Goal: Task Accomplishment & Management: Complete application form

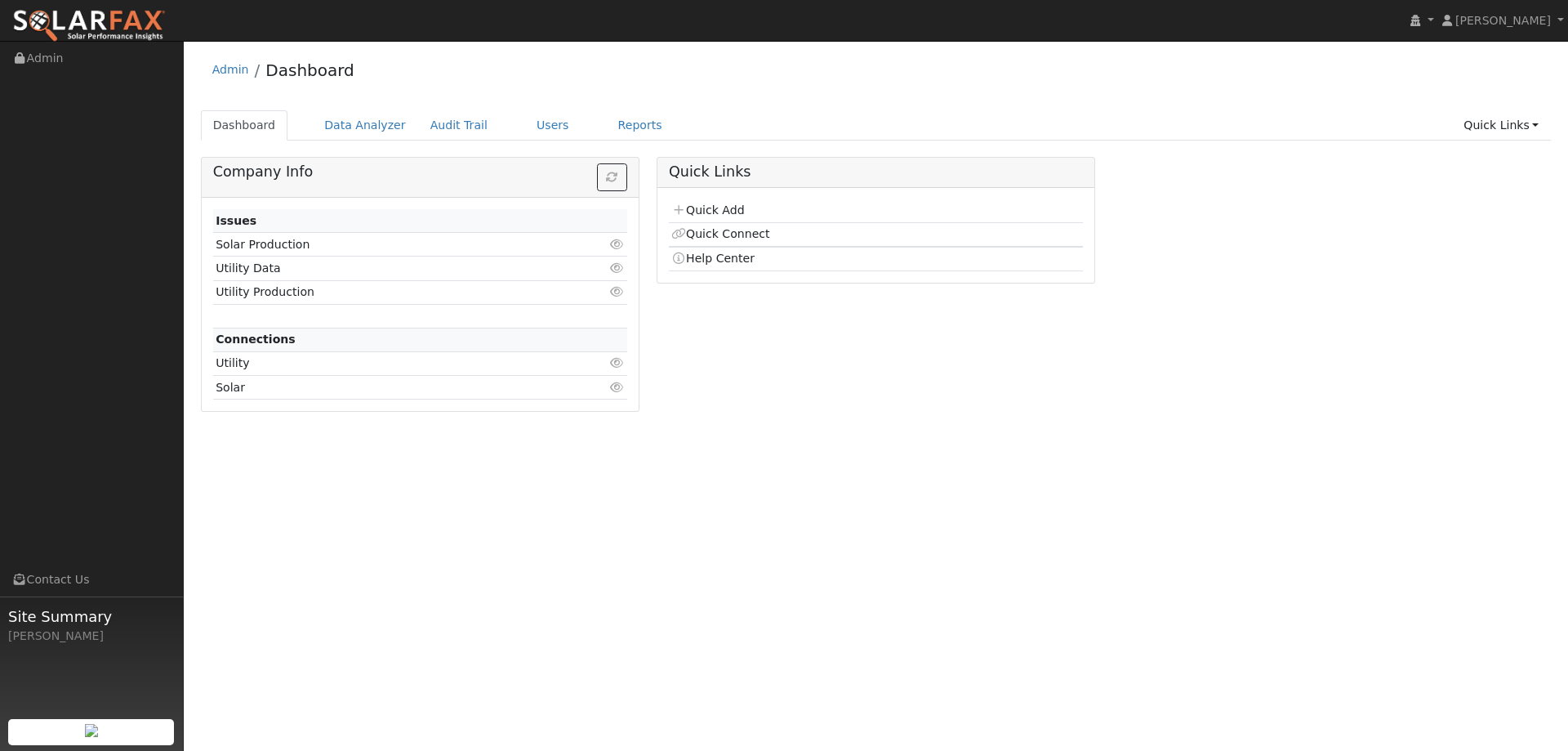
click at [696, 201] on td "Quick Add" at bounding box center [876, 212] width 414 height 24
click at [698, 203] on link "Quick Add" at bounding box center [707, 210] width 72 height 13
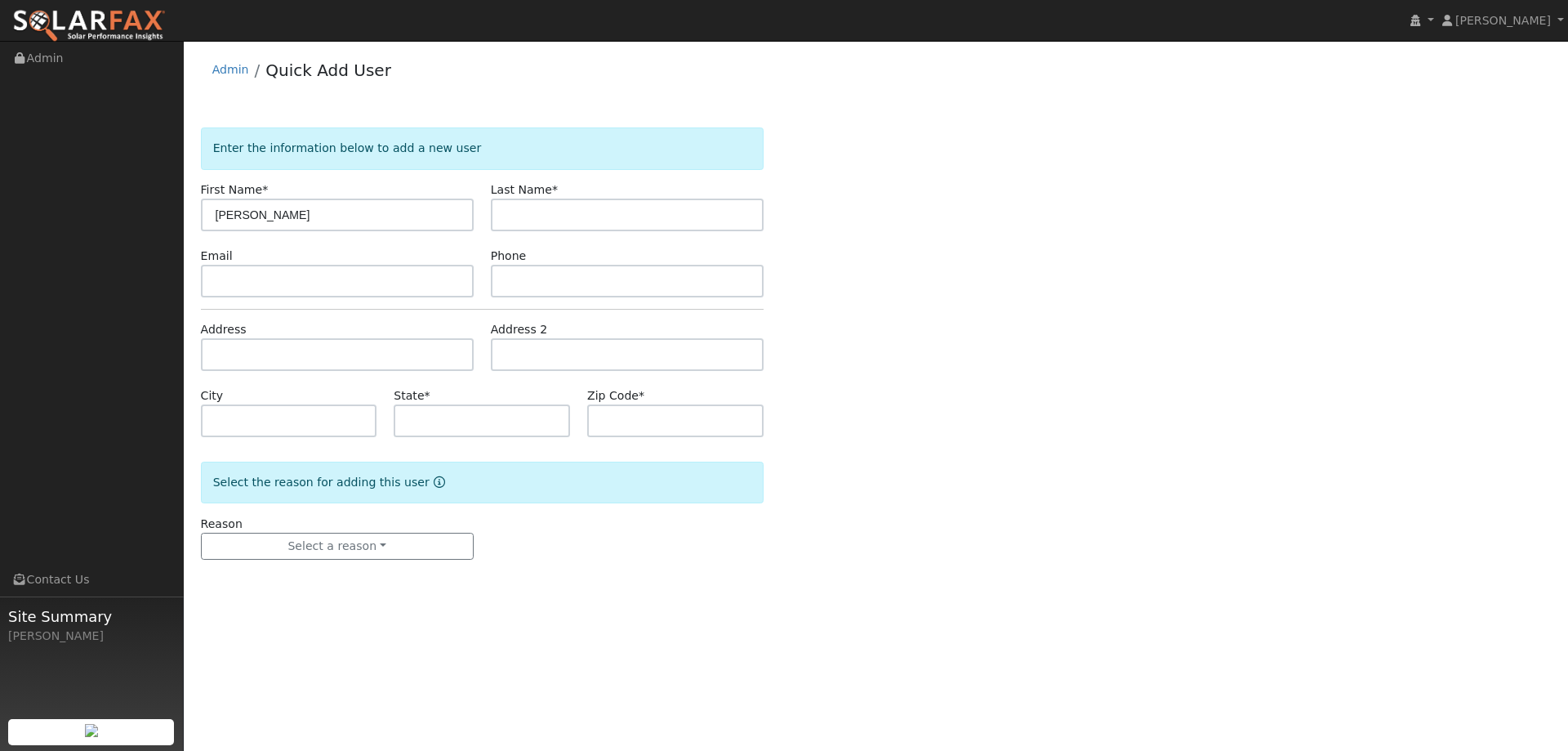
type input "Vincent"
click at [540, 227] on input "text" at bounding box center [628, 214] width 273 height 32
click at [668, 206] on input "text" at bounding box center [628, 214] width 273 height 32
paste input "Cirelli"
type input "Cirelli"
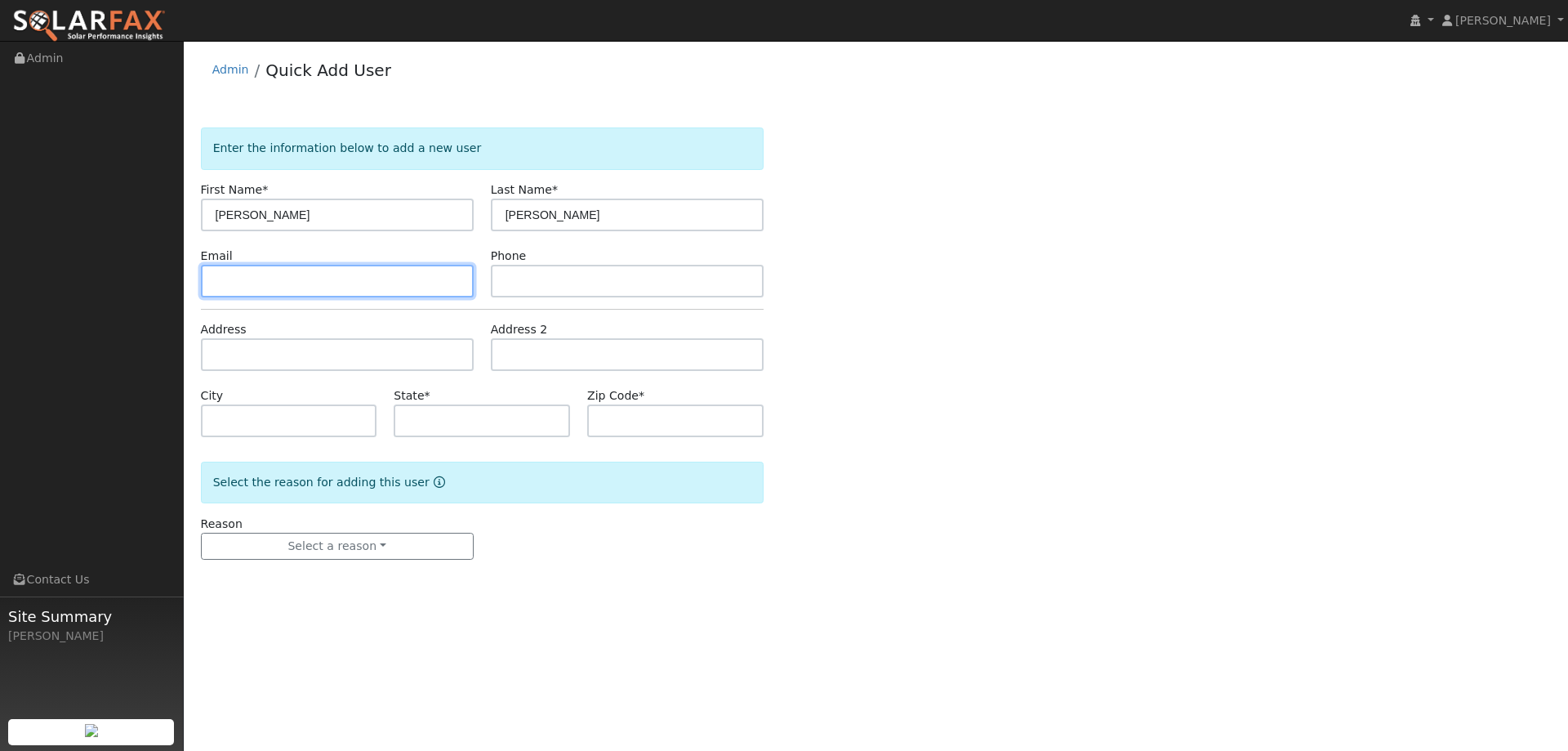
click at [400, 281] on input "text" at bounding box center [337, 280] width 273 height 32
click at [346, 291] on input "text" at bounding box center [337, 280] width 273 height 32
paste input "cerellihomes@gmail.com"
type input "cerellihomes@gmail.com"
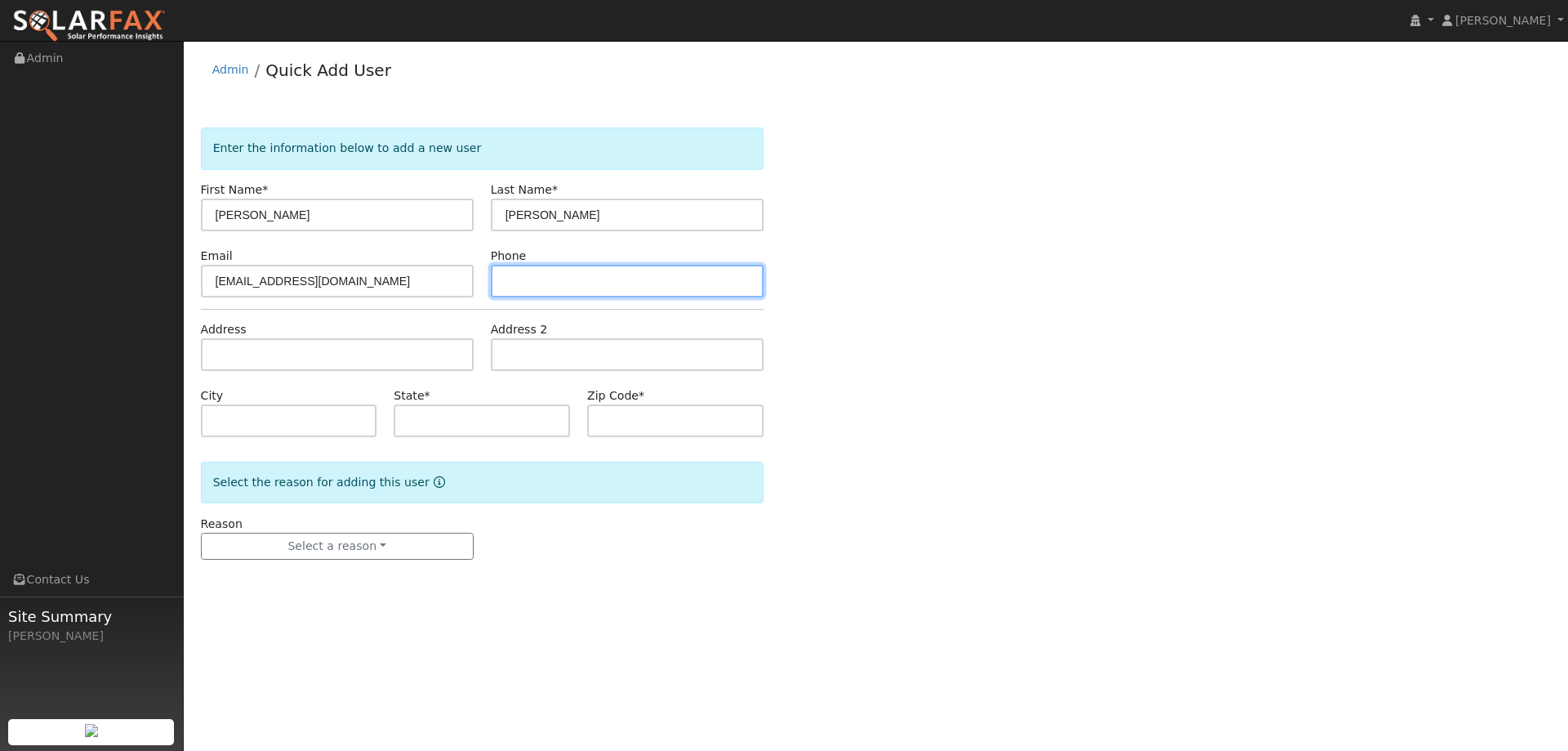
click at [572, 279] on input "text" at bounding box center [628, 280] width 273 height 32
click at [625, 274] on input "text" at bounding box center [628, 280] width 273 height 32
paste input "(925) 997-1273"
type input "(925) 997-1273"
drag, startPoint x: 397, startPoint y: 371, endPoint x: 395, endPoint y: 357, distance: 14.1
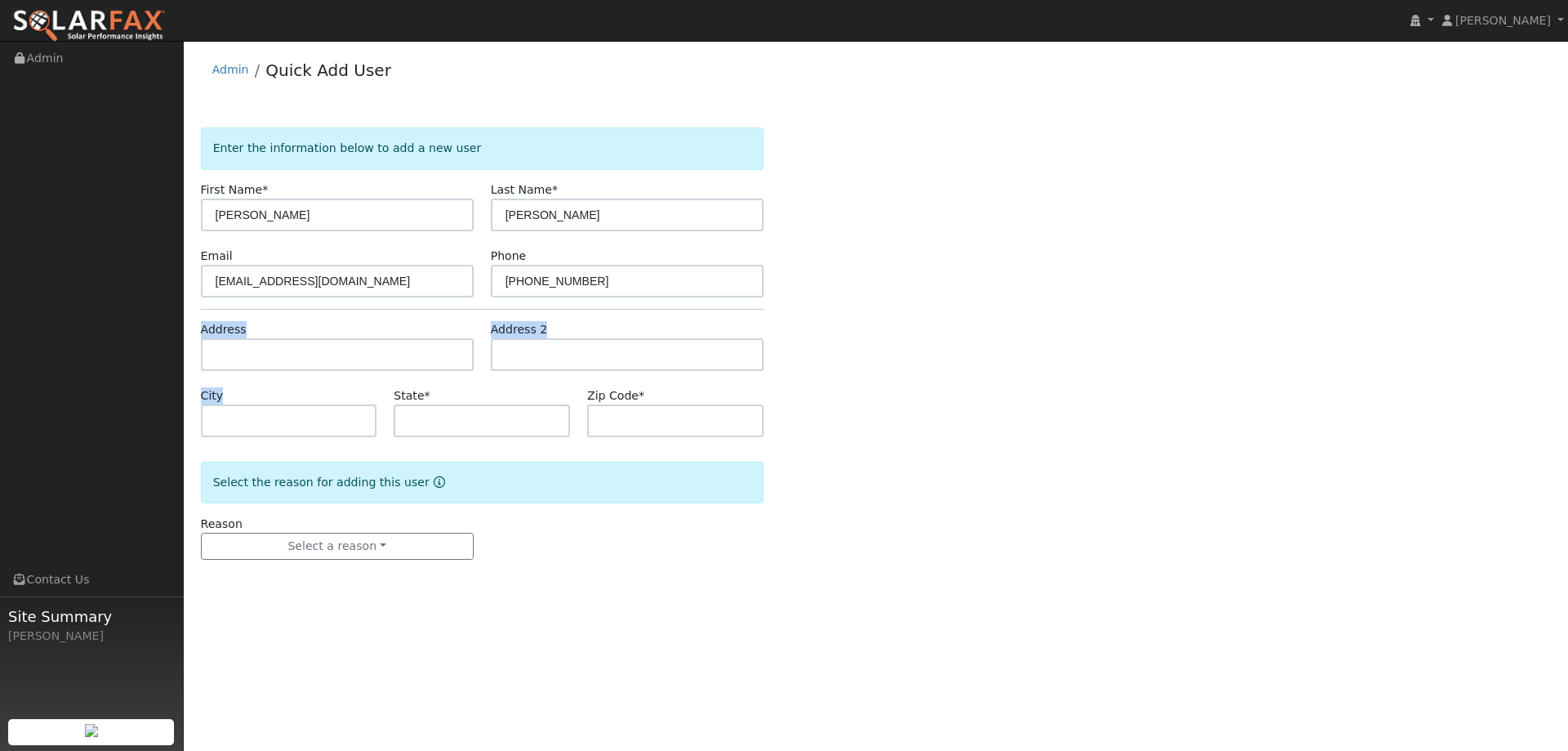
click at [395, 370] on form "Enter the information below to add a new user First Name * Vincent Last Name * …" at bounding box center [482, 359] width 563 height 465
click at [395, 356] on input "text" at bounding box center [337, 354] width 273 height 32
paste input "2231 Bryce Dr"
type input "2231 Bryce Drive"
type input "Martinez"
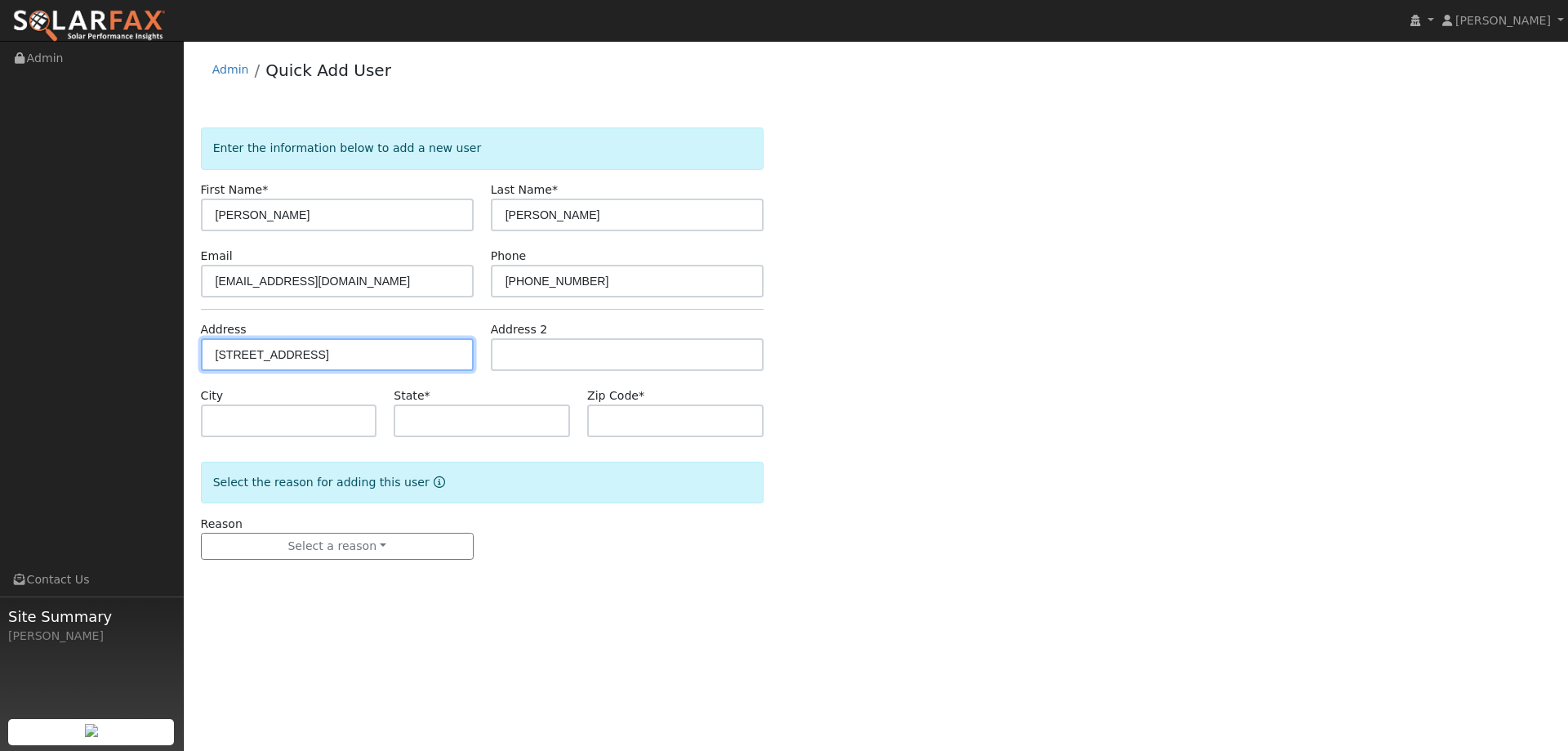
type input "CA"
type input "94553"
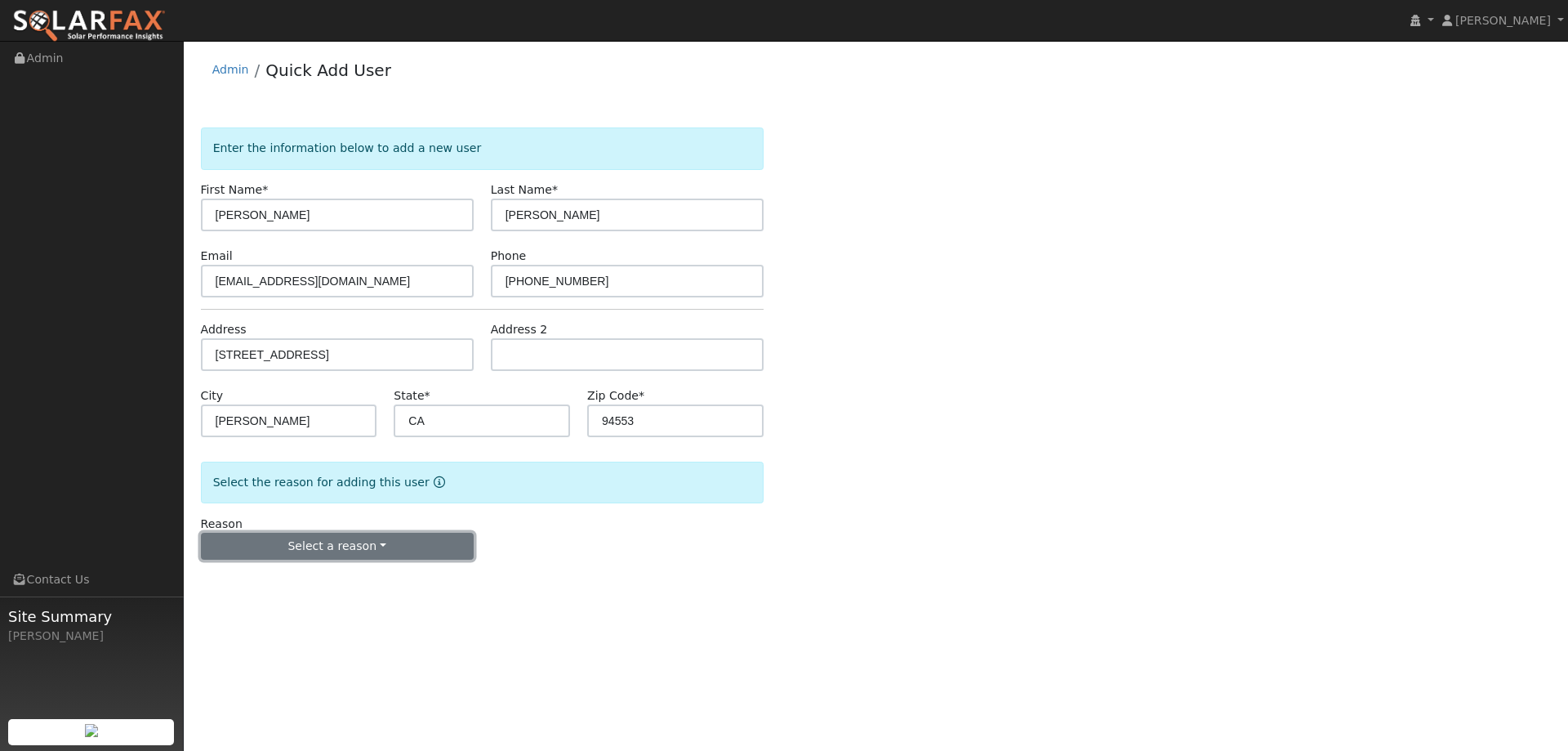
click at [361, 550] on button "Select a reason" at bounding box center [337, 547] width 273 height 28
click at [317, 573] on link "New lead" at bounding box center [292, 579] width 180 height 23
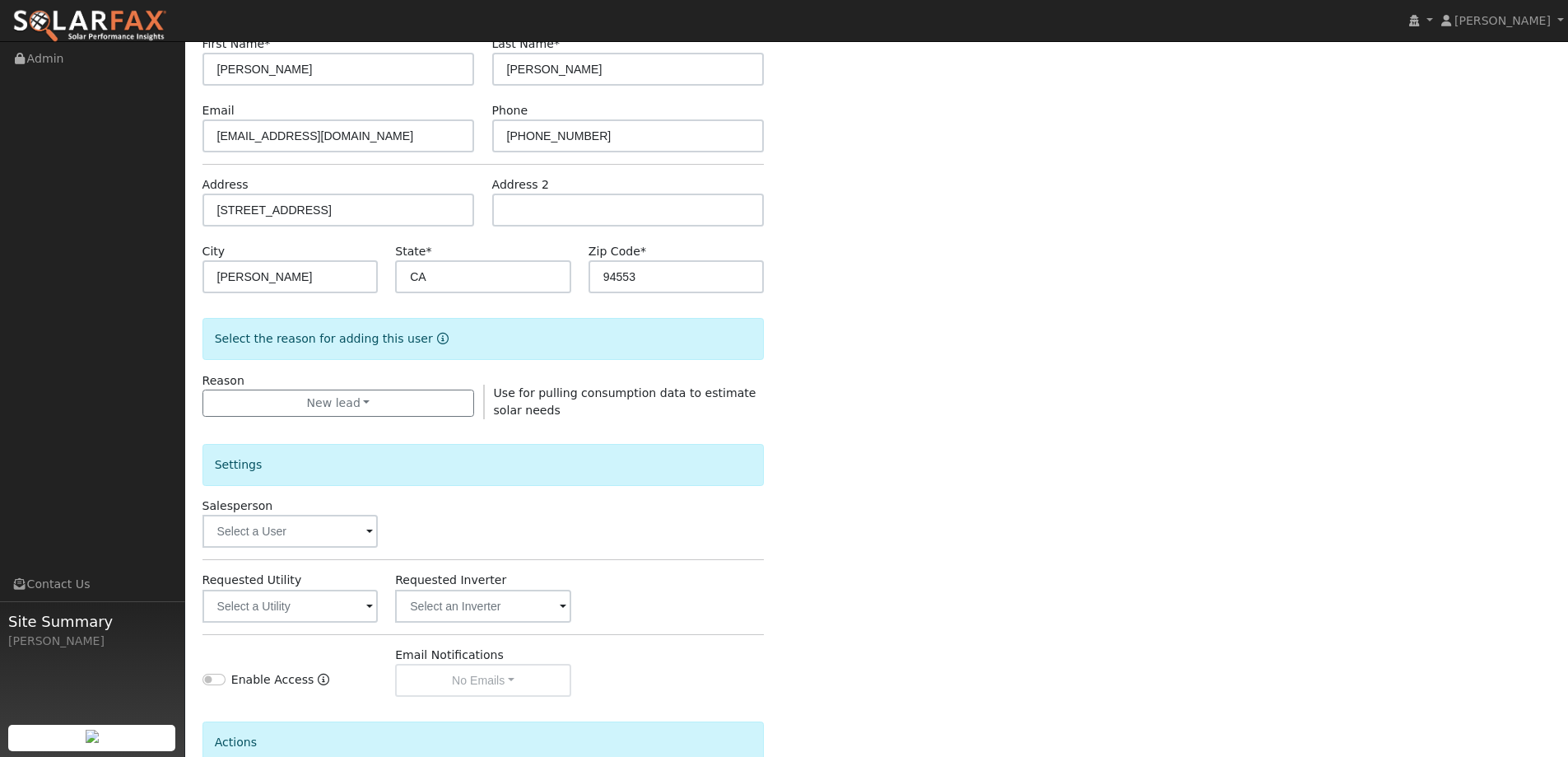
scroll to position [310, 0]
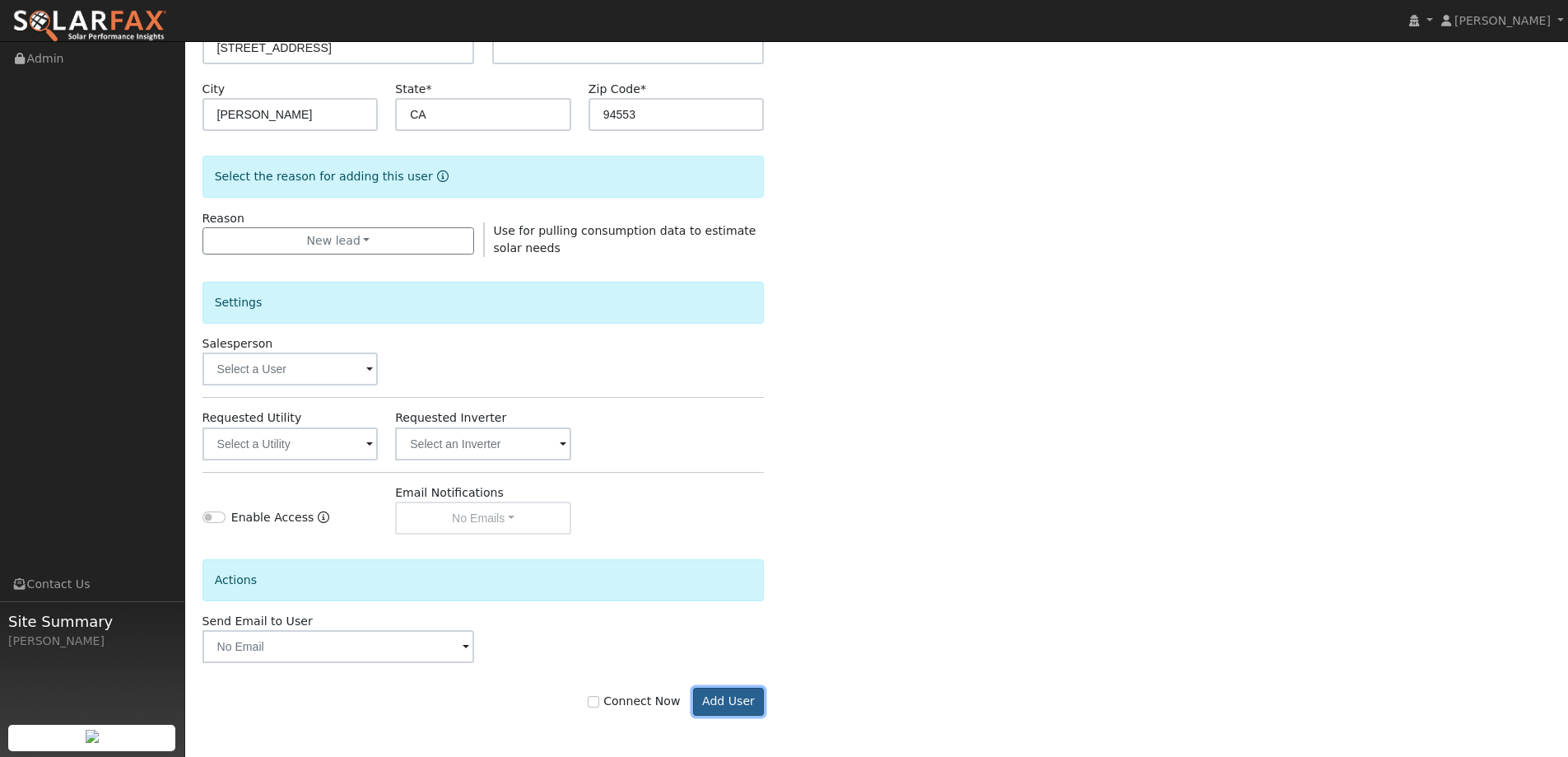
click at [733, 693] on button "Add User" at bounding box center [729, 702] width 72 height 28
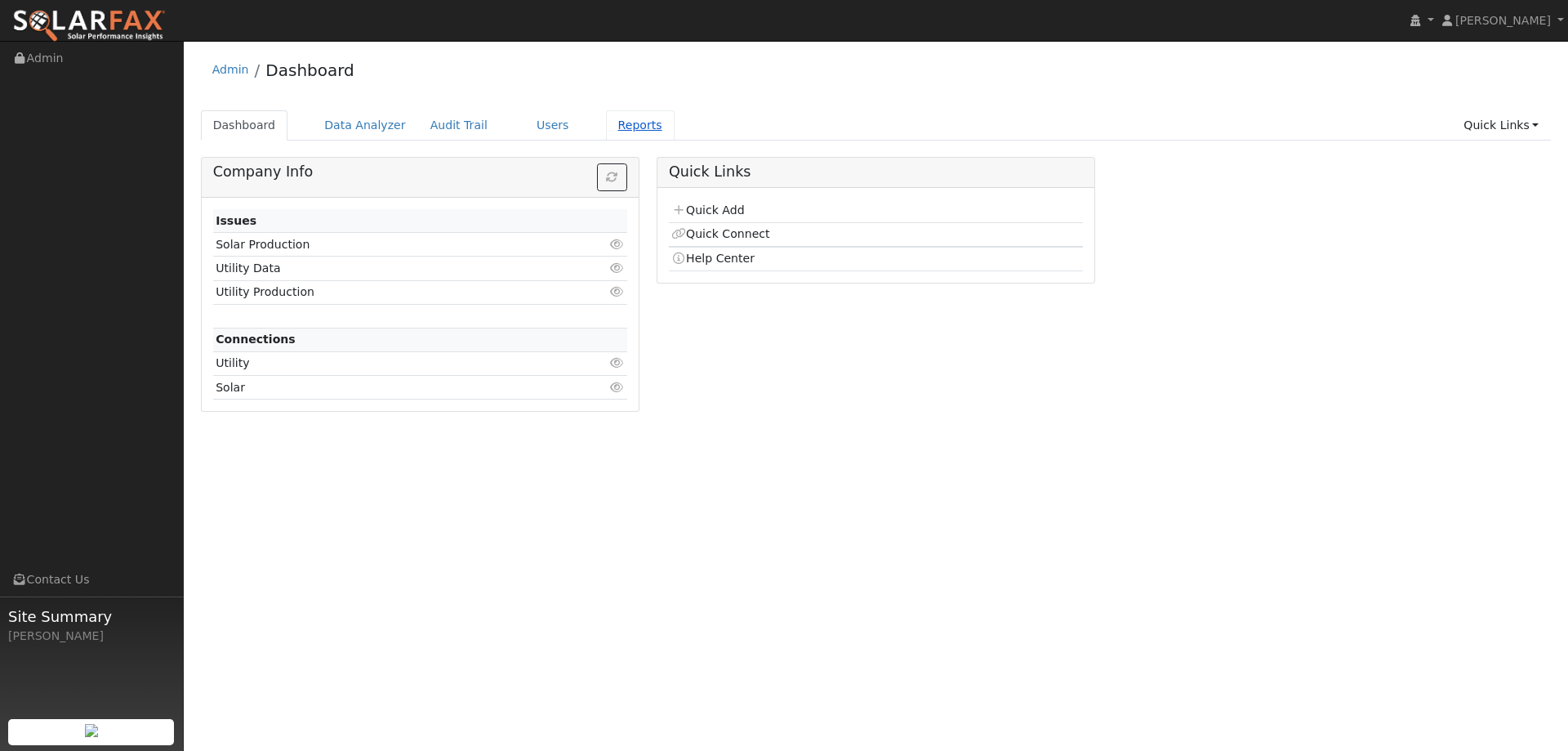
click at [606, 129] on link "Reports" at bounding box center [641, 125] width 69 height 31
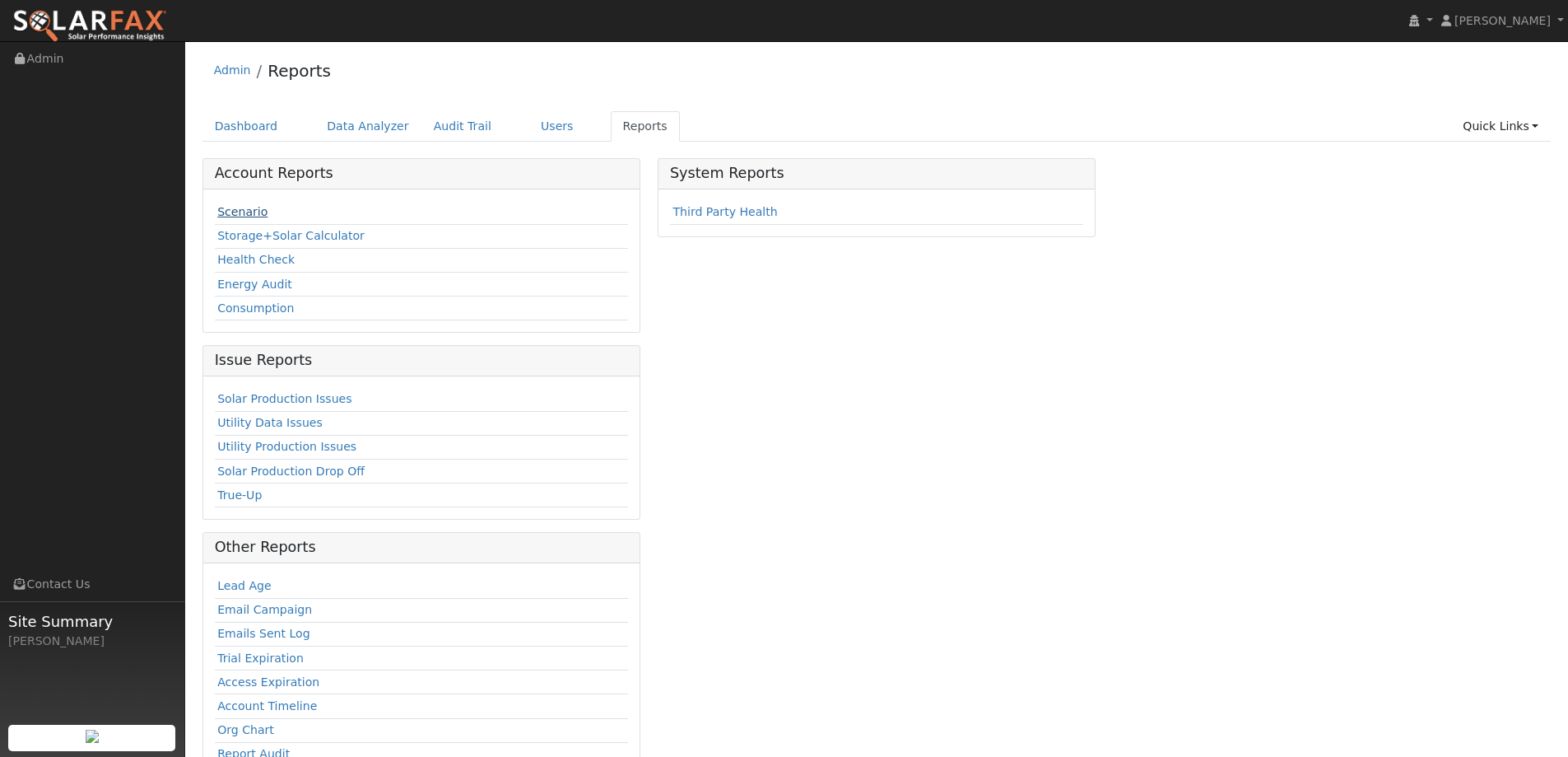
click at [233, 208] on link "Scenario" at bounding box center [242, 211] width 51 height 13
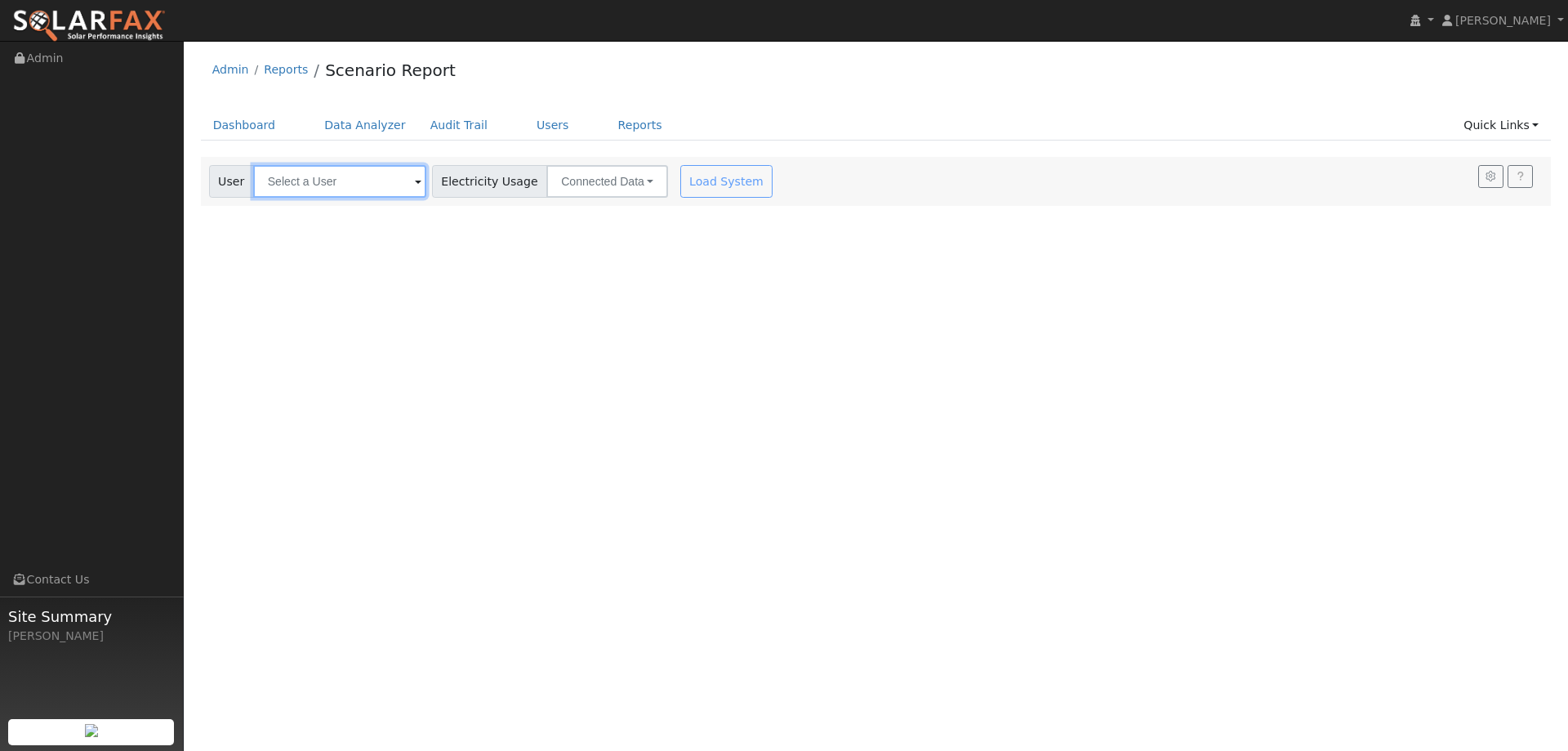
click at [356, 187] on input "text" at bounding box center [340, 181] width 174 height 32
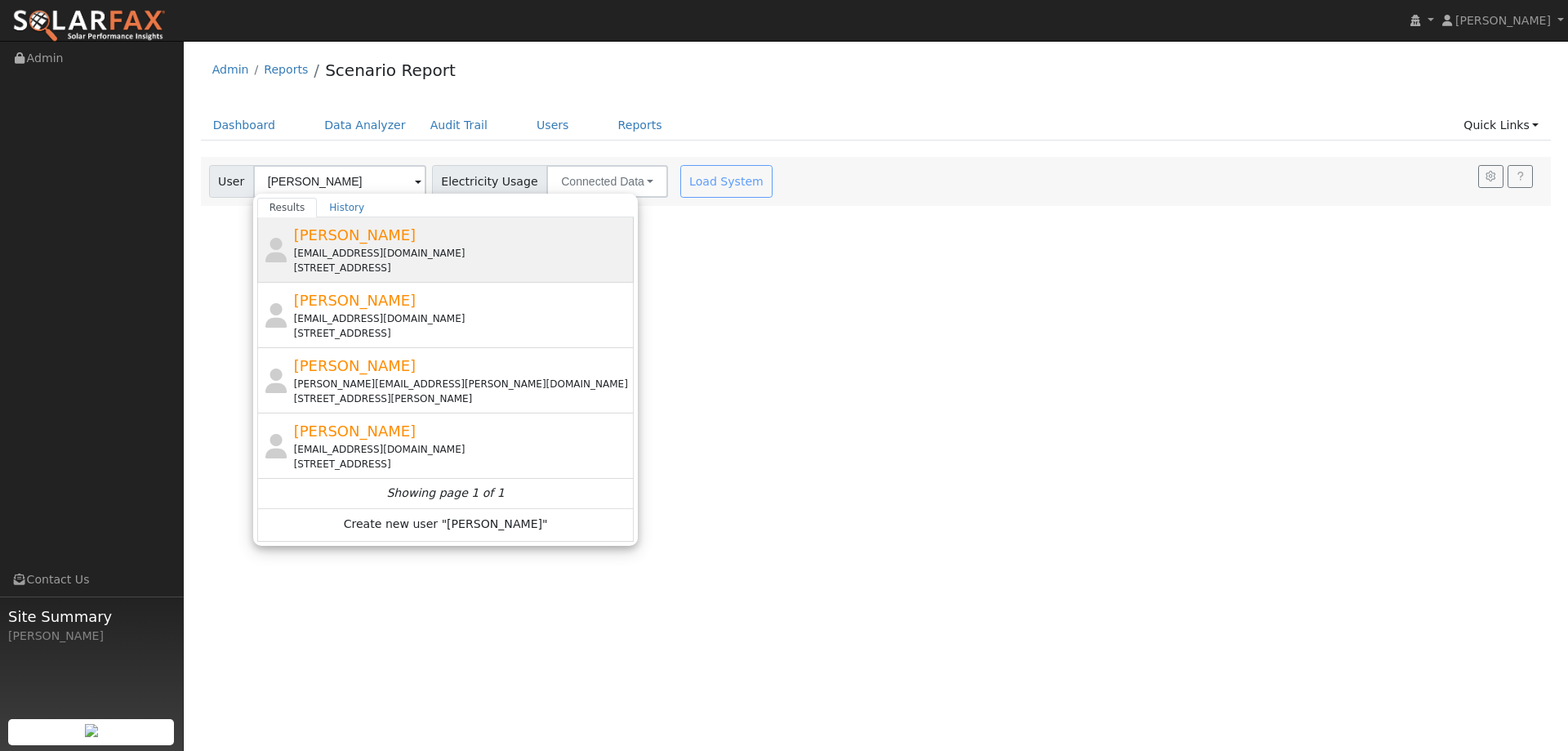
click at [382, 250] on div "[EMAIL_ADDRESS][DOMAIN_NAME]" at bounding box center [462, 253] width 337 height 15
type input "[PERSON_NAME]"
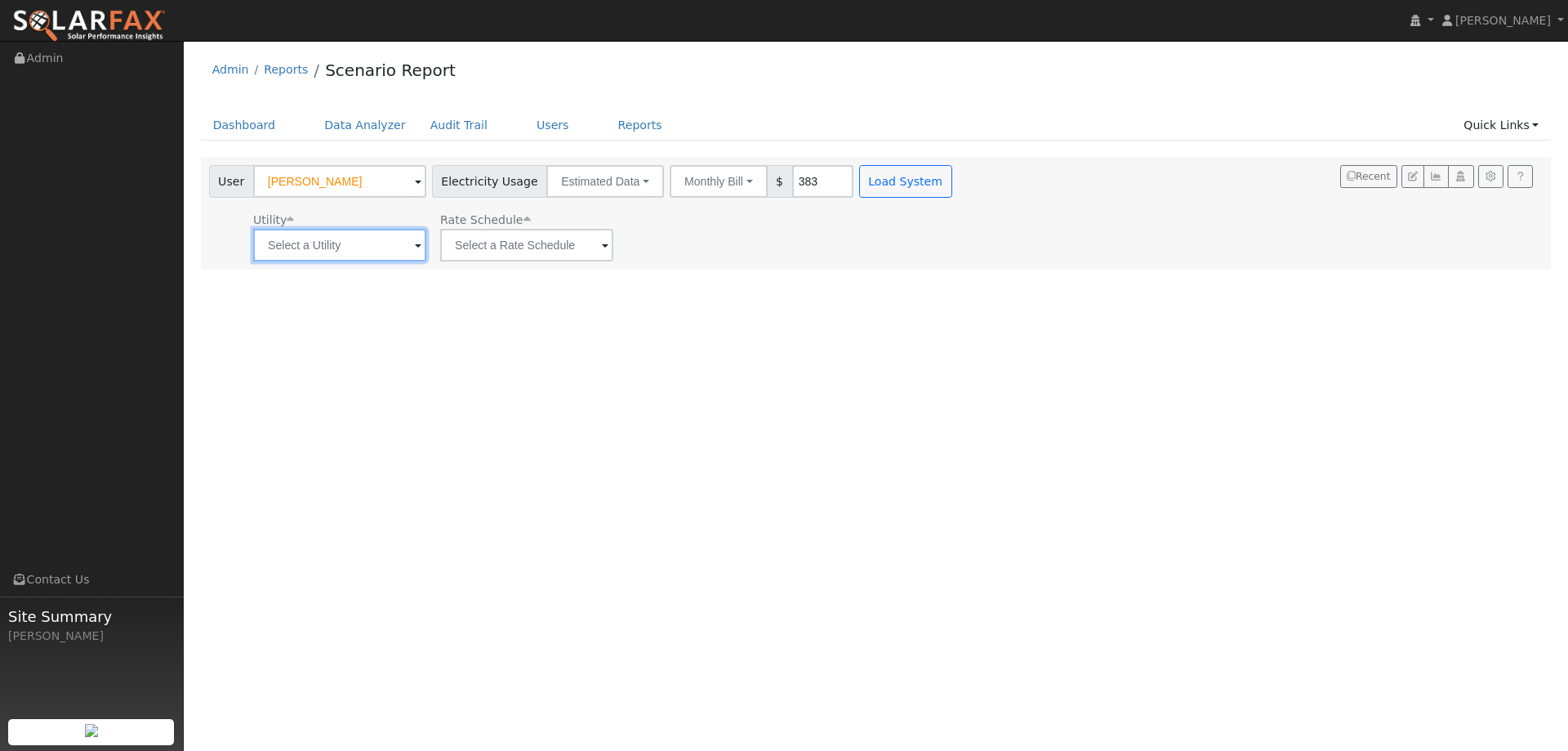
click at [319, 236] on input "text" at bounding box center [340, 244] width 174 height 32
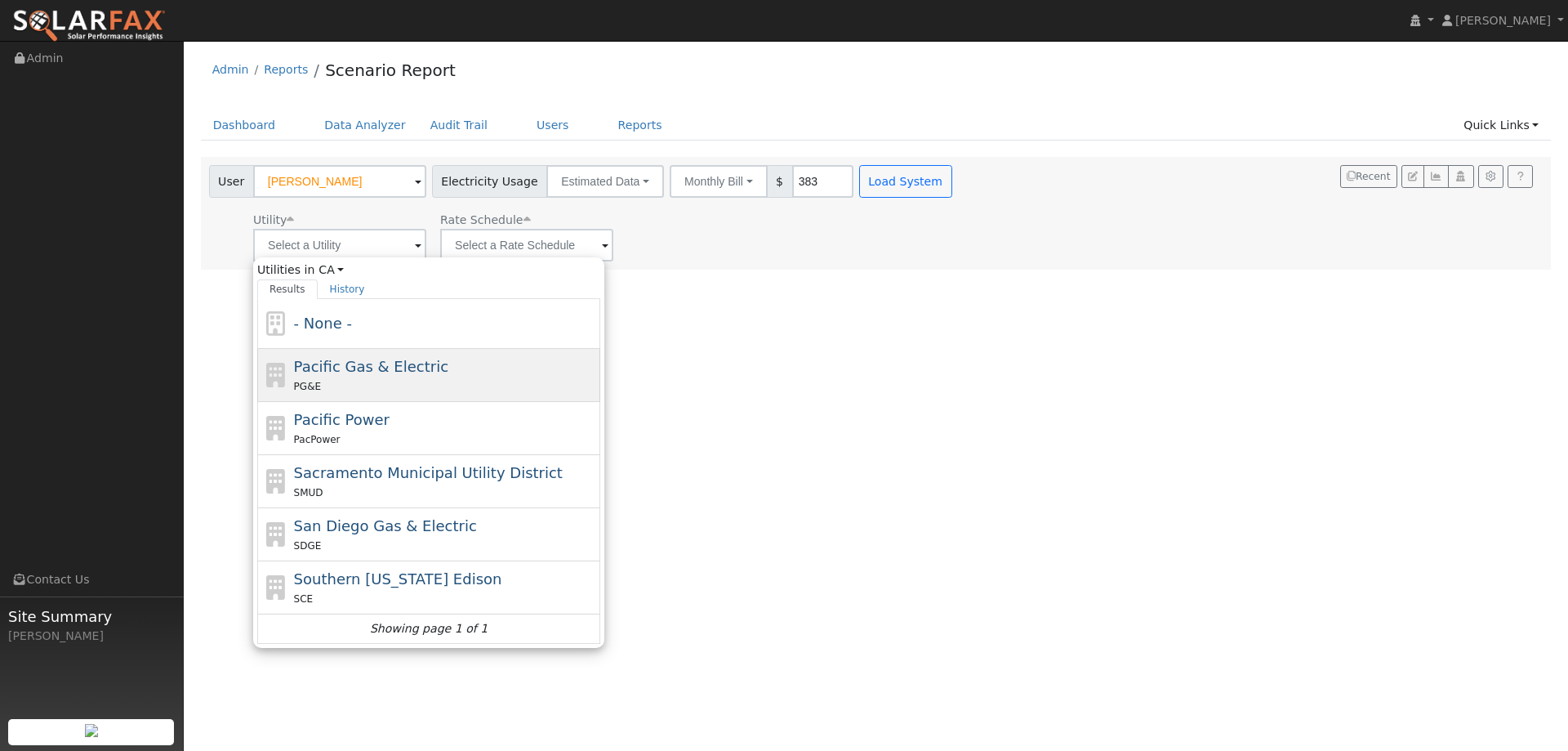
click at [405, 371] on span "Pacific Gas & Electric" at bounding box center [371, 366] width 154 height 17
type input "Pacific Gas & Electric"
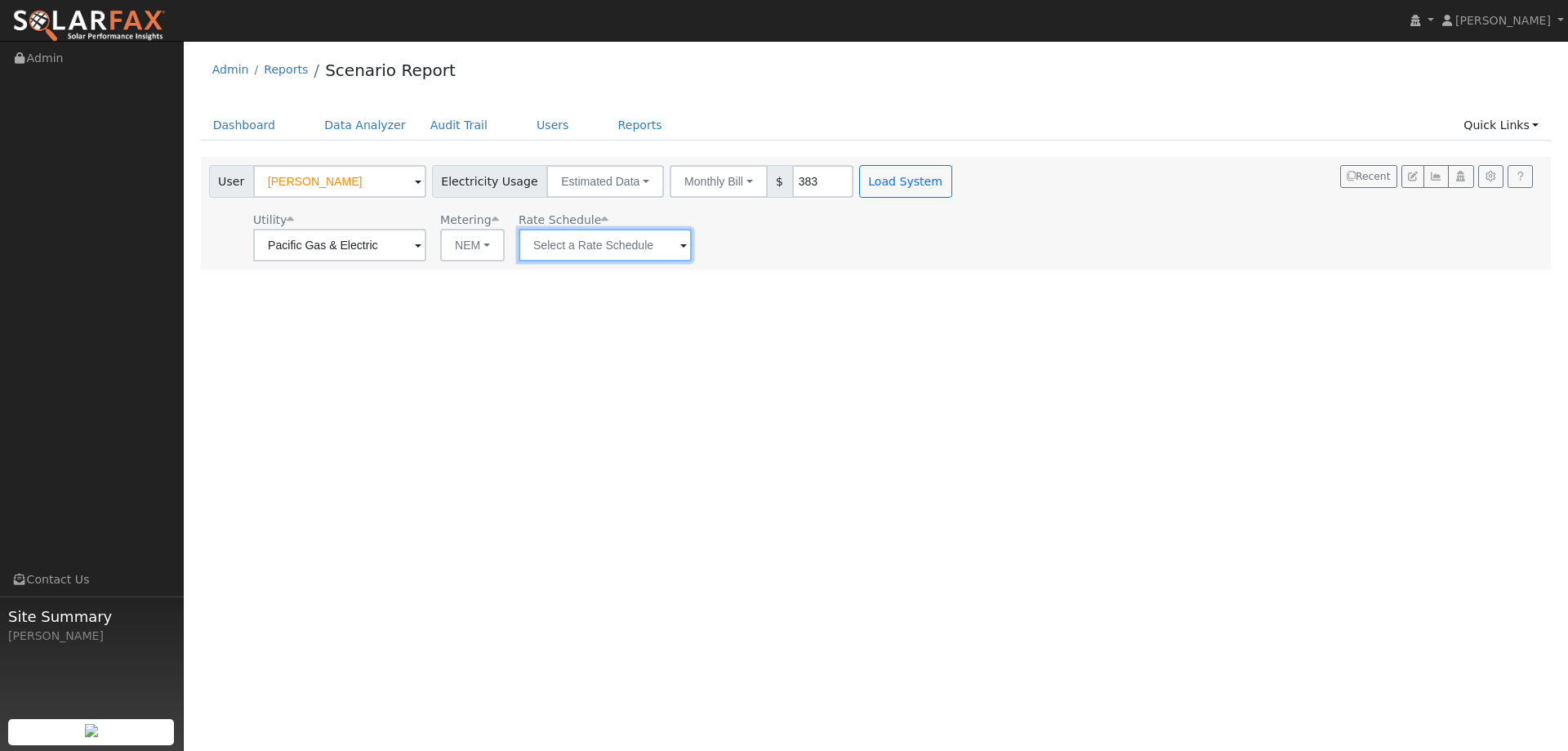
click at [609, 260] on input "text" at bounding box center [605, 244] width 174 height 32
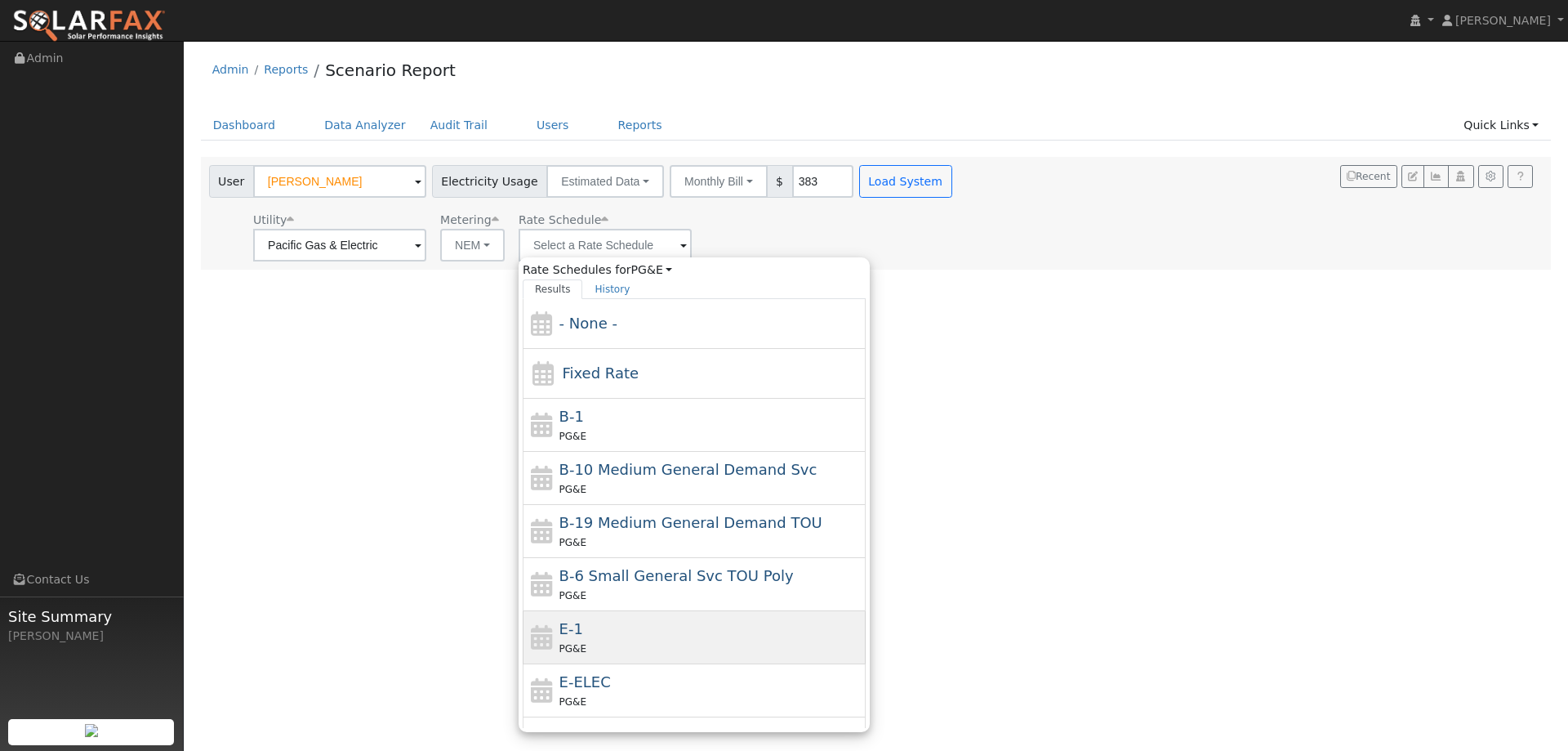
click at [595, 639] on div "E-1 PG&E" at bounding box center [711, 637] width 303 height 39
type input "E-1"
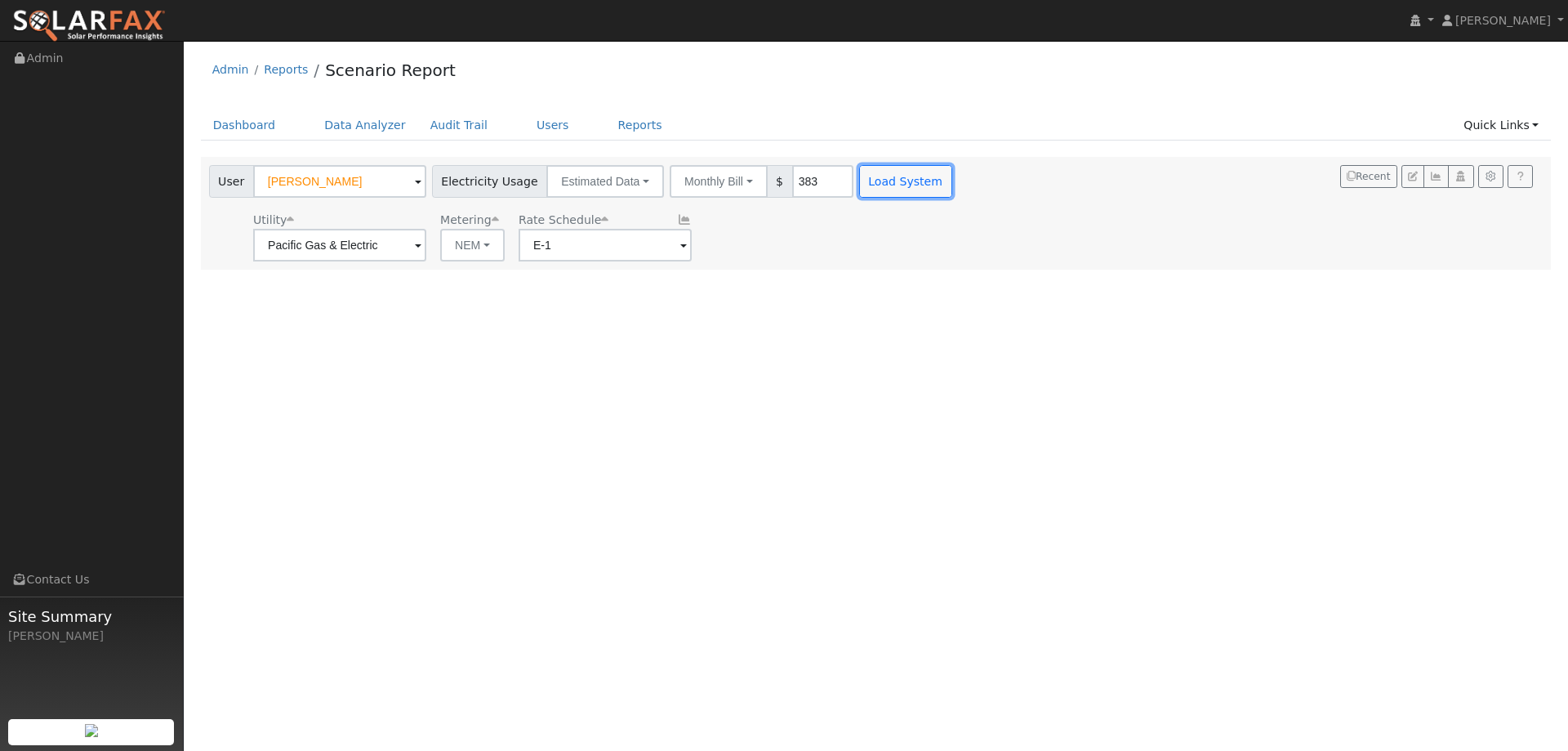
click at [862, 166] on button "Load System" at bounding box center [906, 181] width 93 height 32
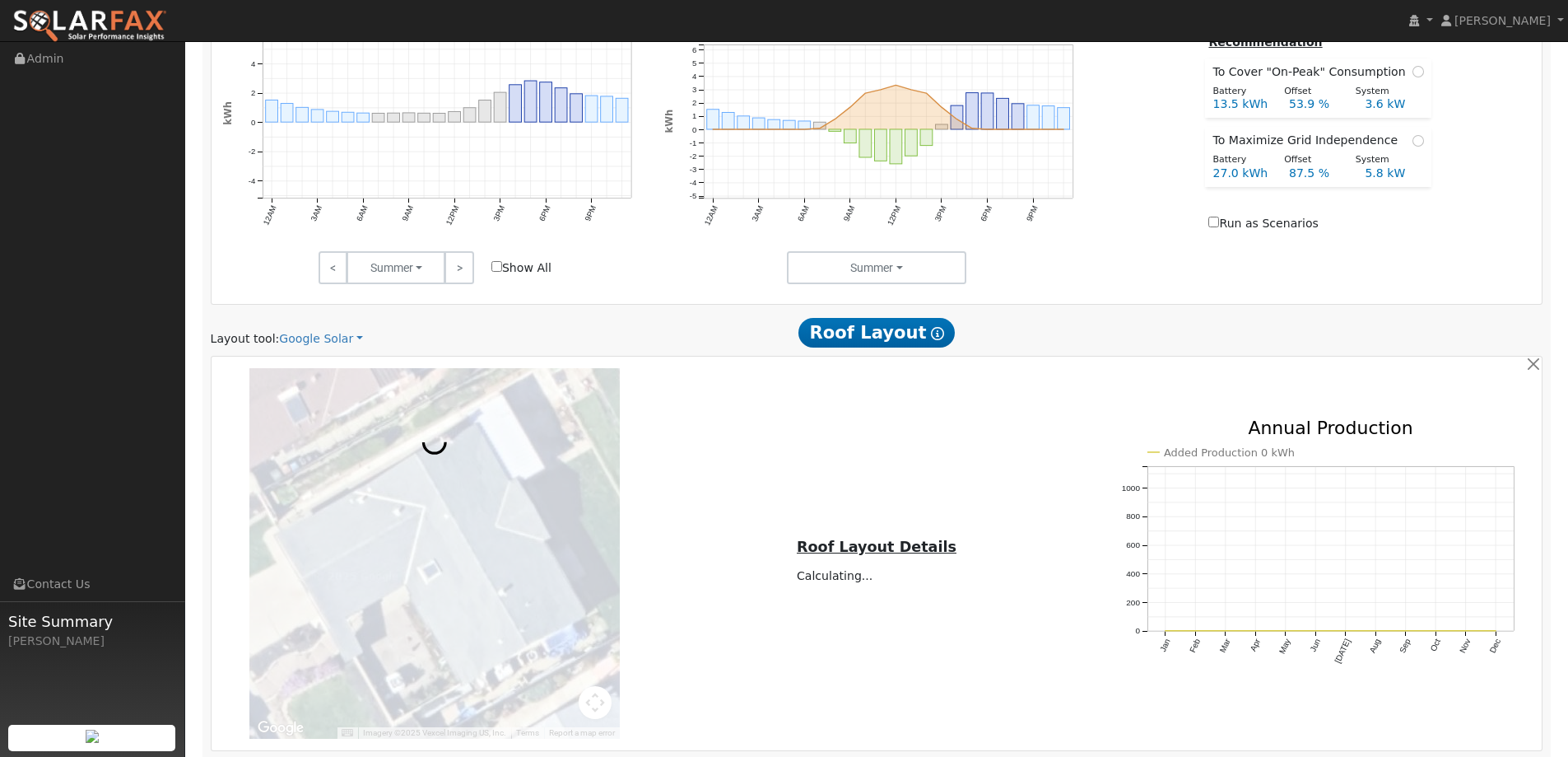
scroll to position [741, 0]
click at [325, 338] on link "Google Solar" at bounding box center [321, 336] width 84 height 17
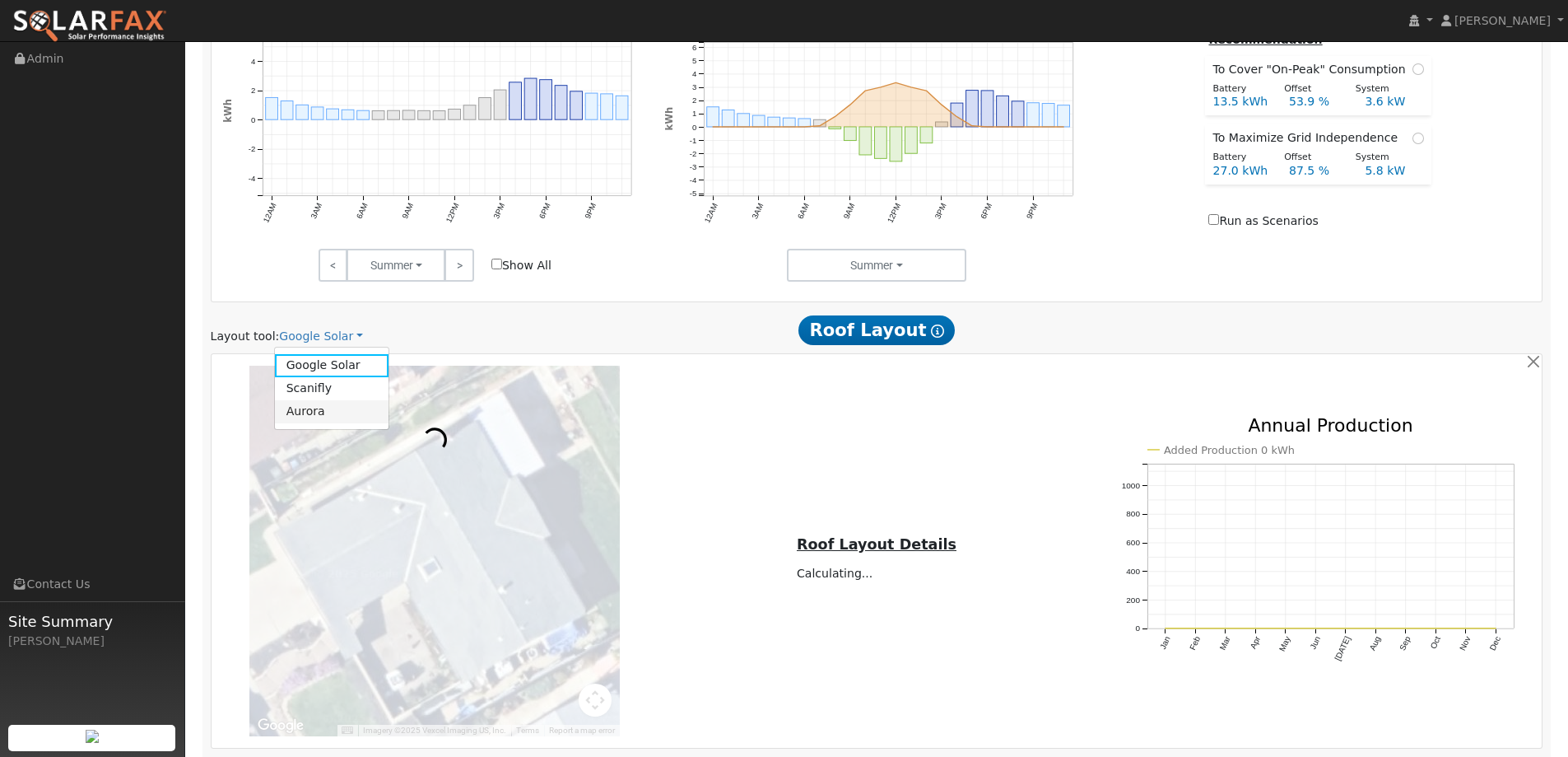
click at [344, 403] on link "Aurora" at bounding box center [332, 412] width 114 height 23
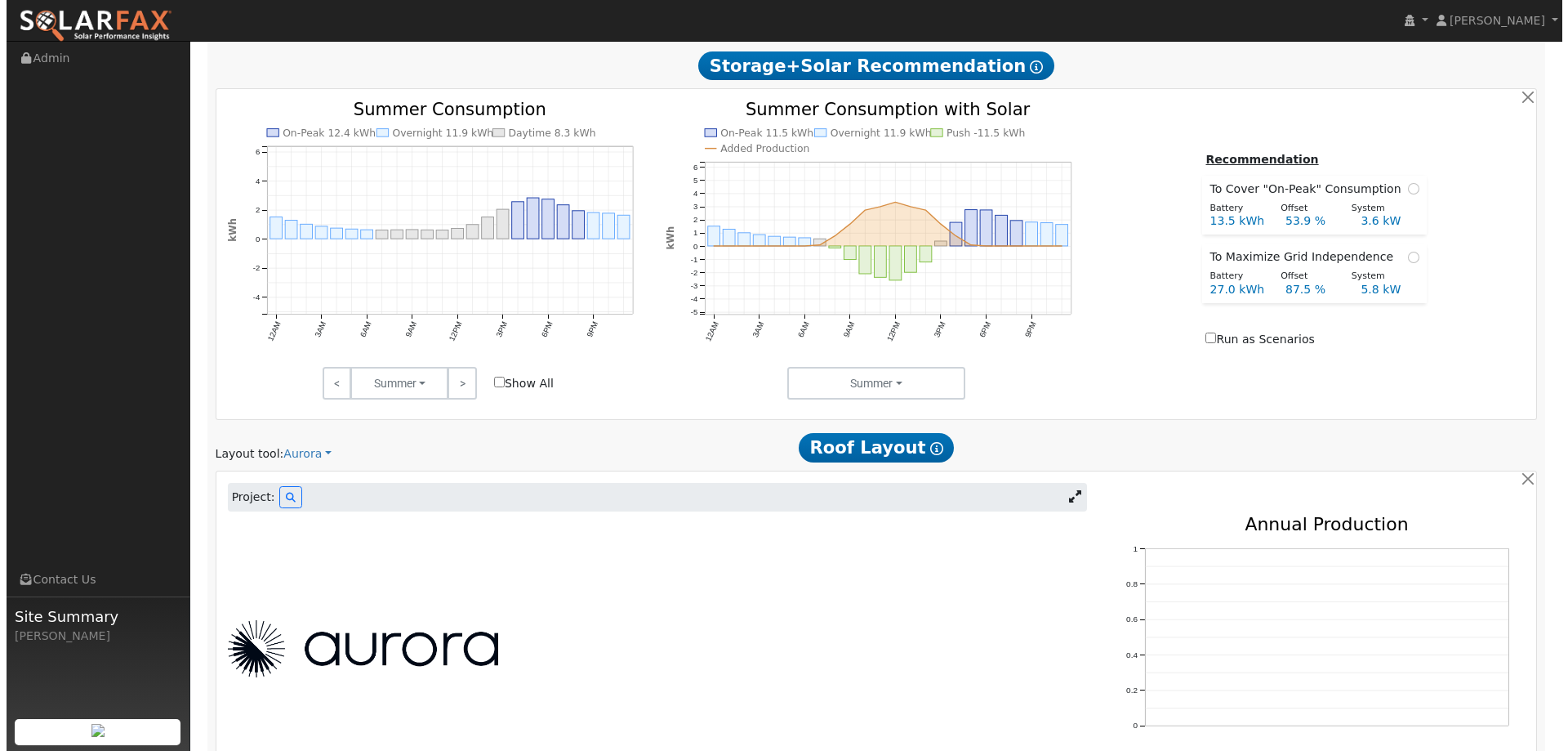
scroll to position [859, 0]
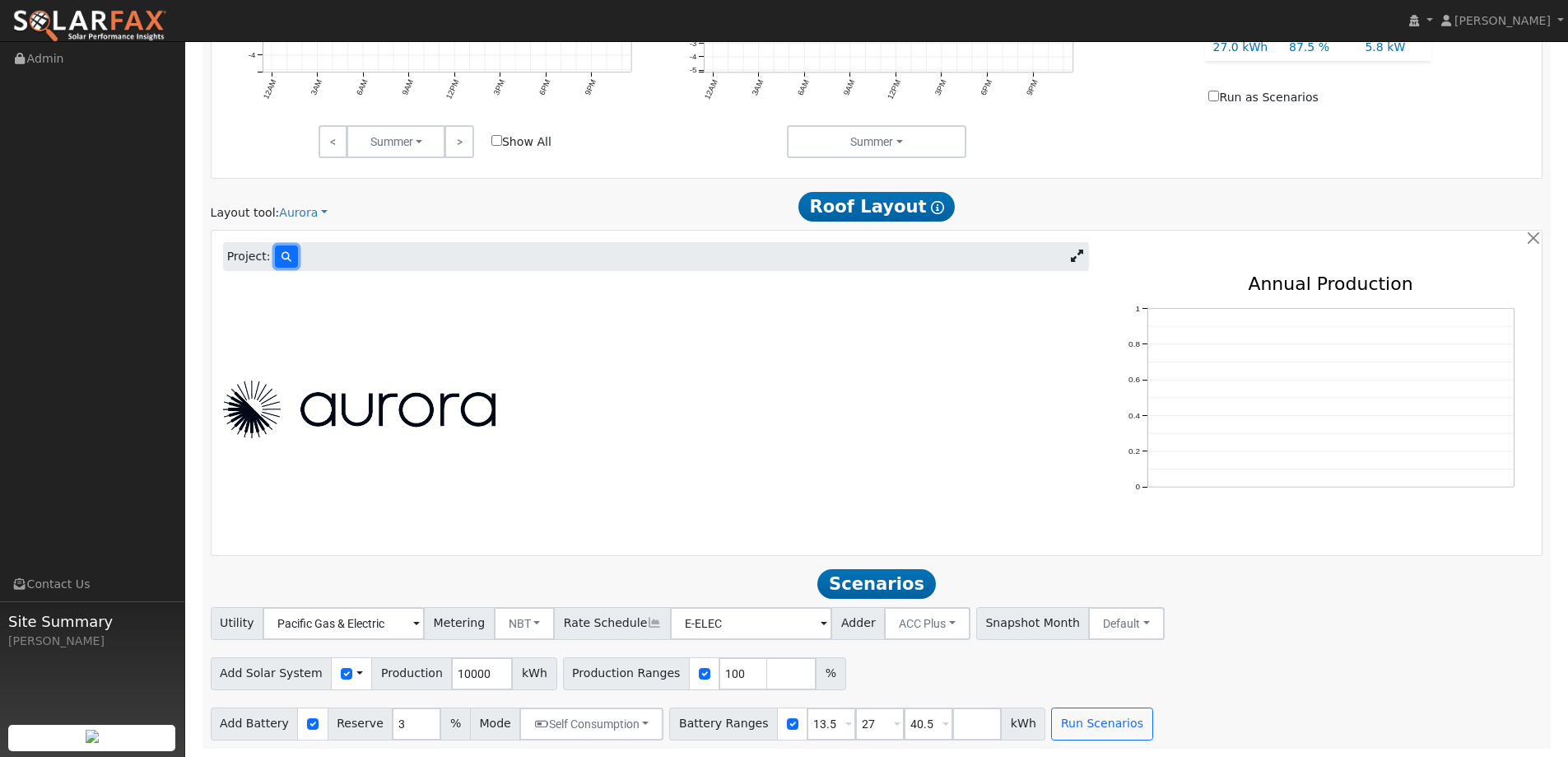
click at [275, 264] on button at bounding box center [286, 256] width 23 height 22
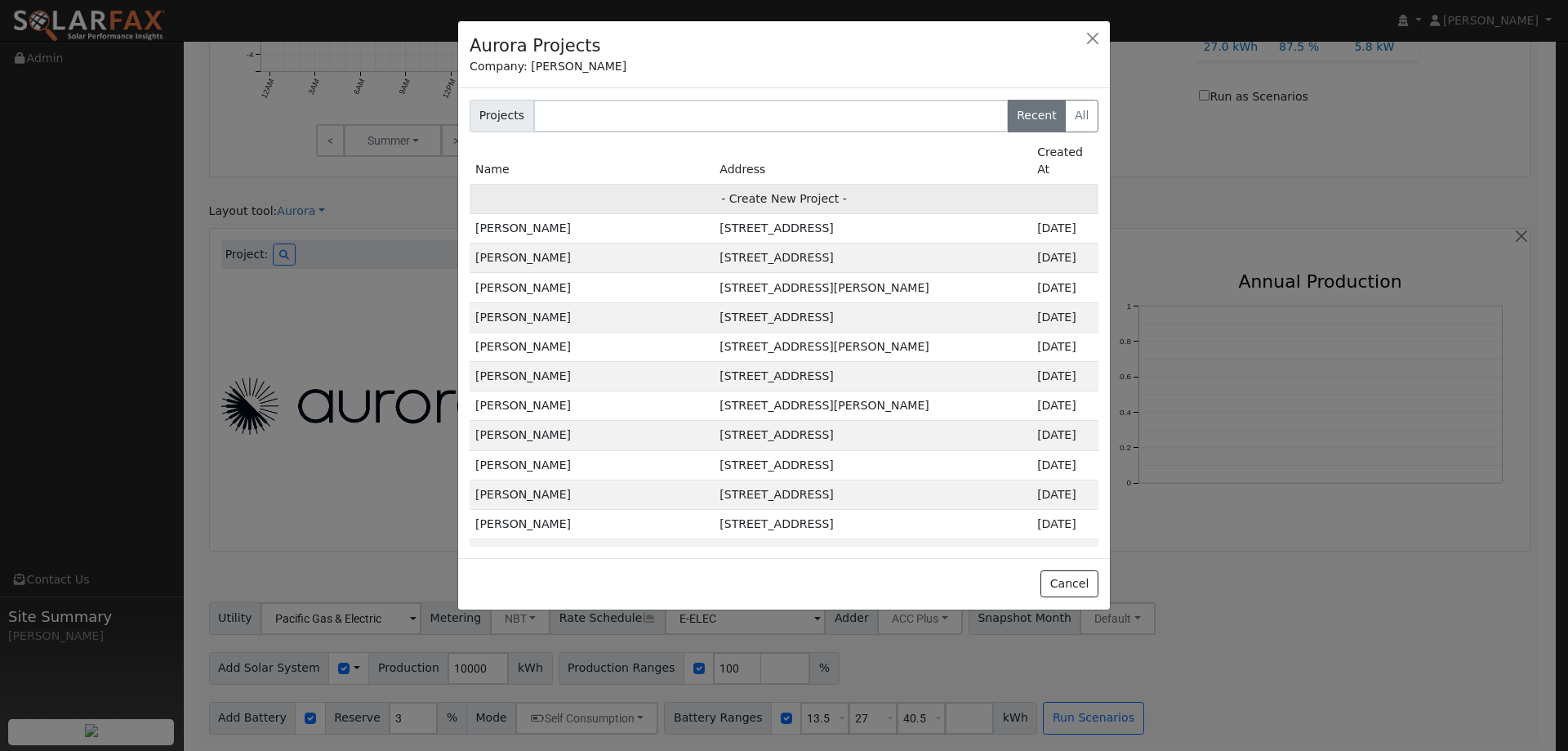
click at [677, 185] on td "- Create New Project -" at bounding box center [784, 199] width 628 height 30
type input "[PERSON_NAME]"
type input "[STREET_ADDRESS]"
type input "[PERSON_NAME]"
type input "CA"
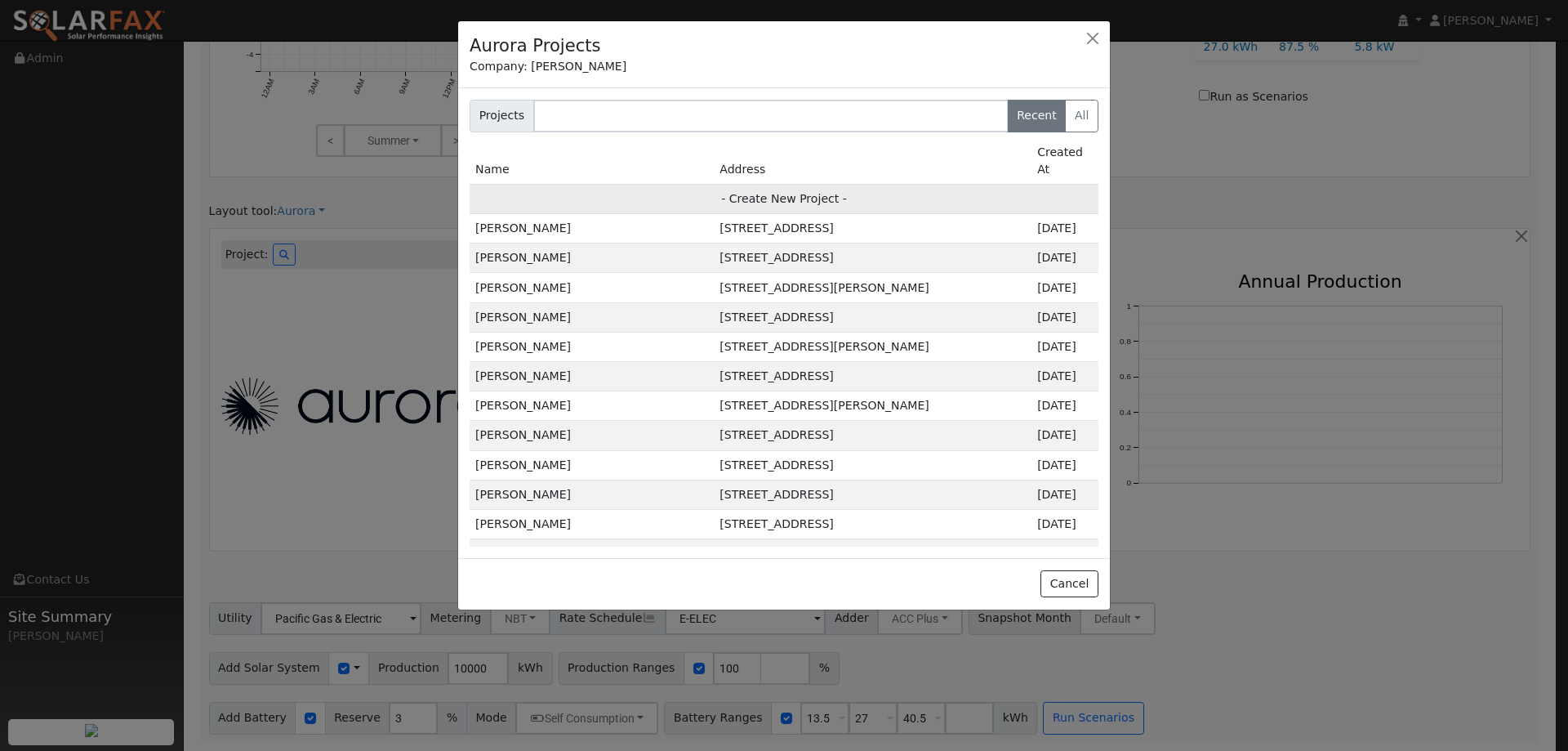
type input "94553"
type input "Design"
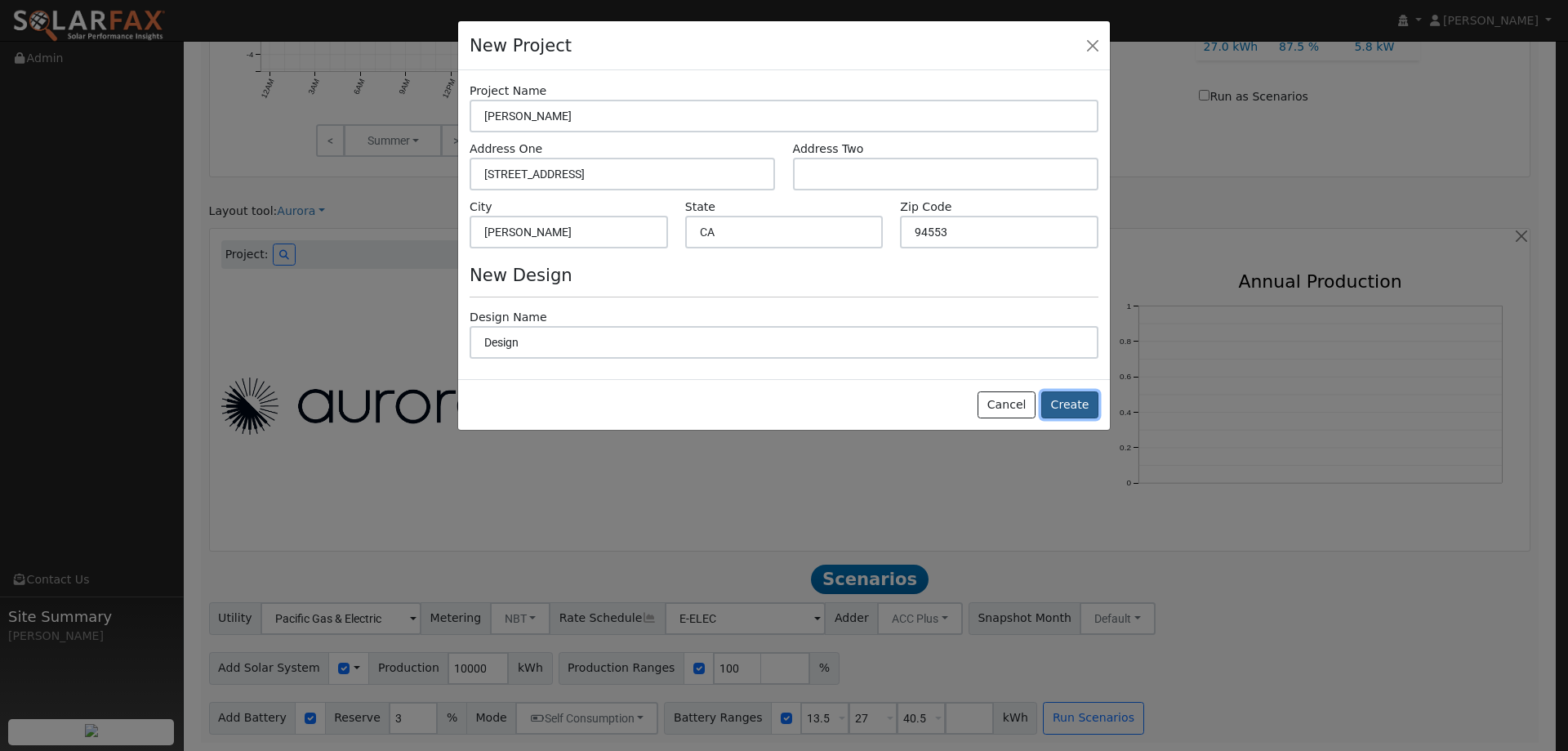
click at [1071, 410] on button "Create" at bounding box center [1070, 405] width 58 height 28
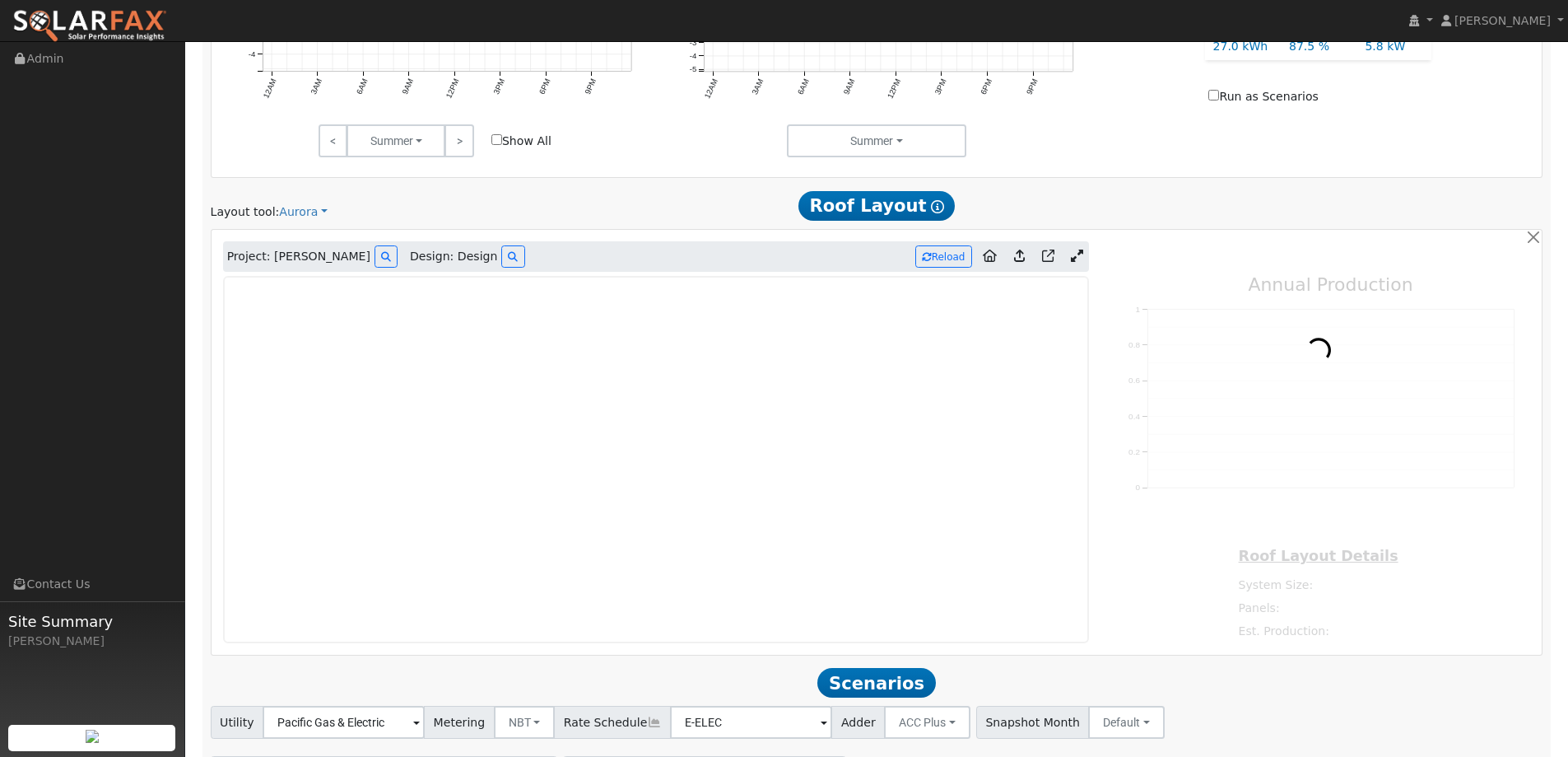
type input "0"
click at [134, 6] on link at bounding box center [90, 21] width 180 height 41
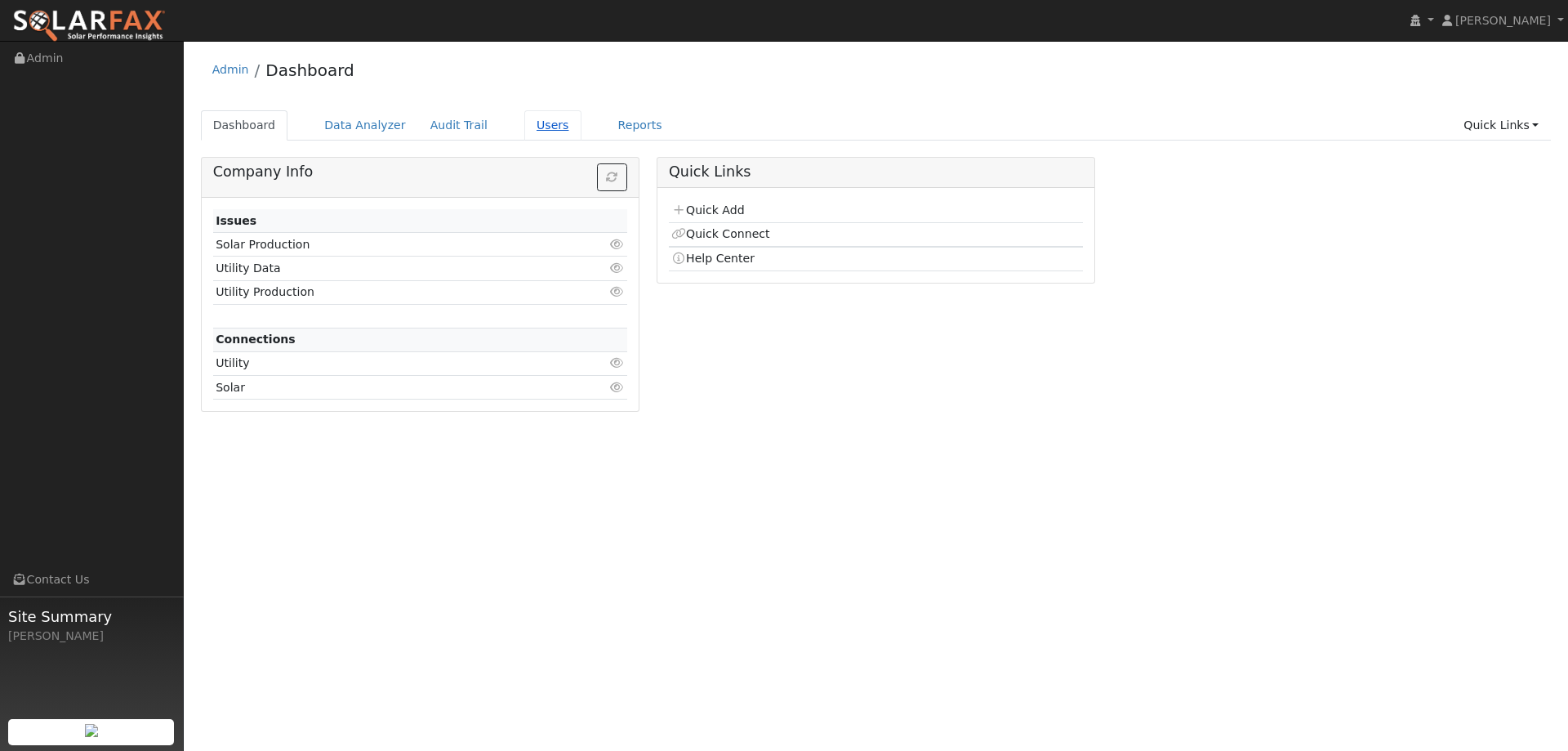
click at [538, 133] on link "Users" at bounding box center [553, 125] width 58 height 31
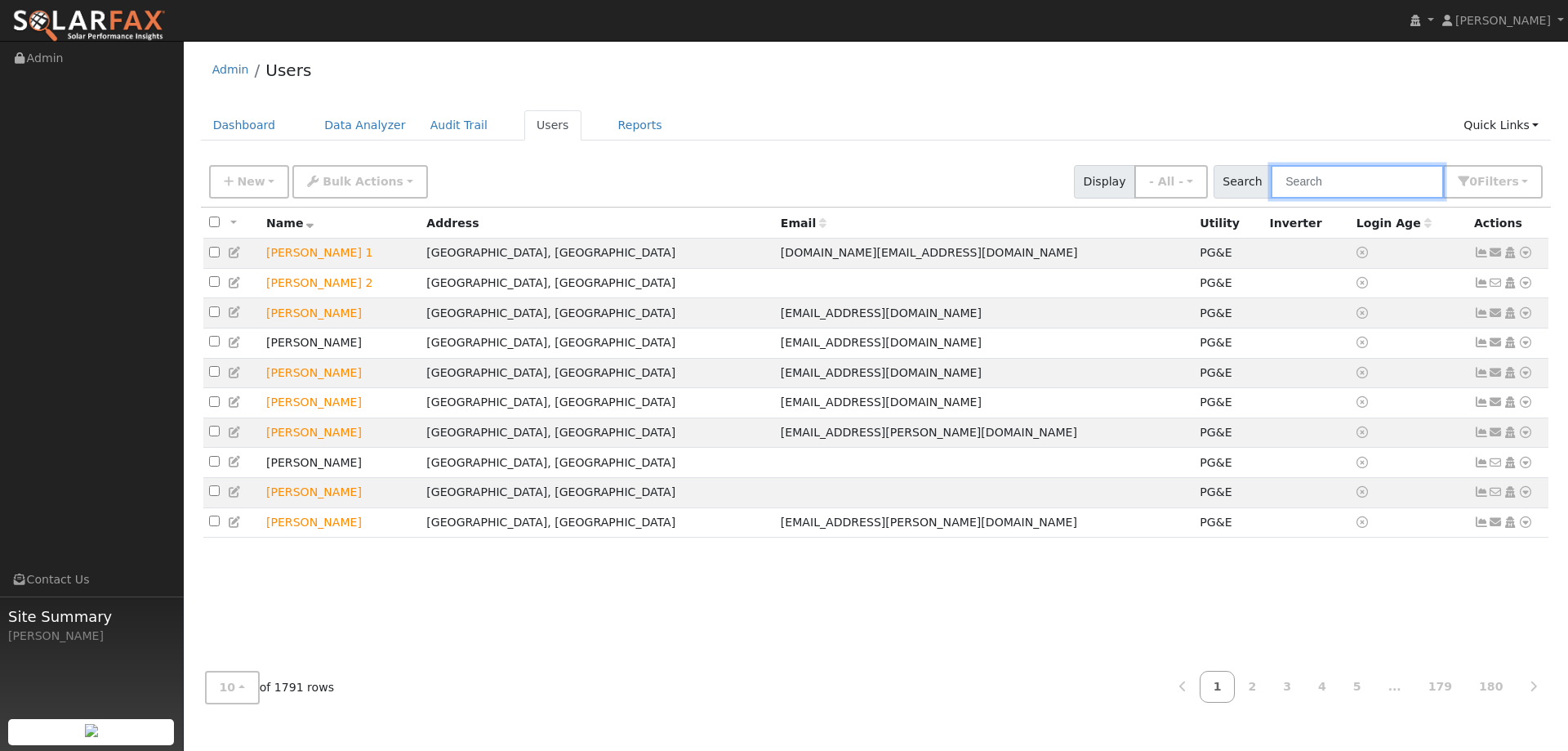
click at [1338, 190] on input "text" at bounding box center [1357, 182] width 174 height 33
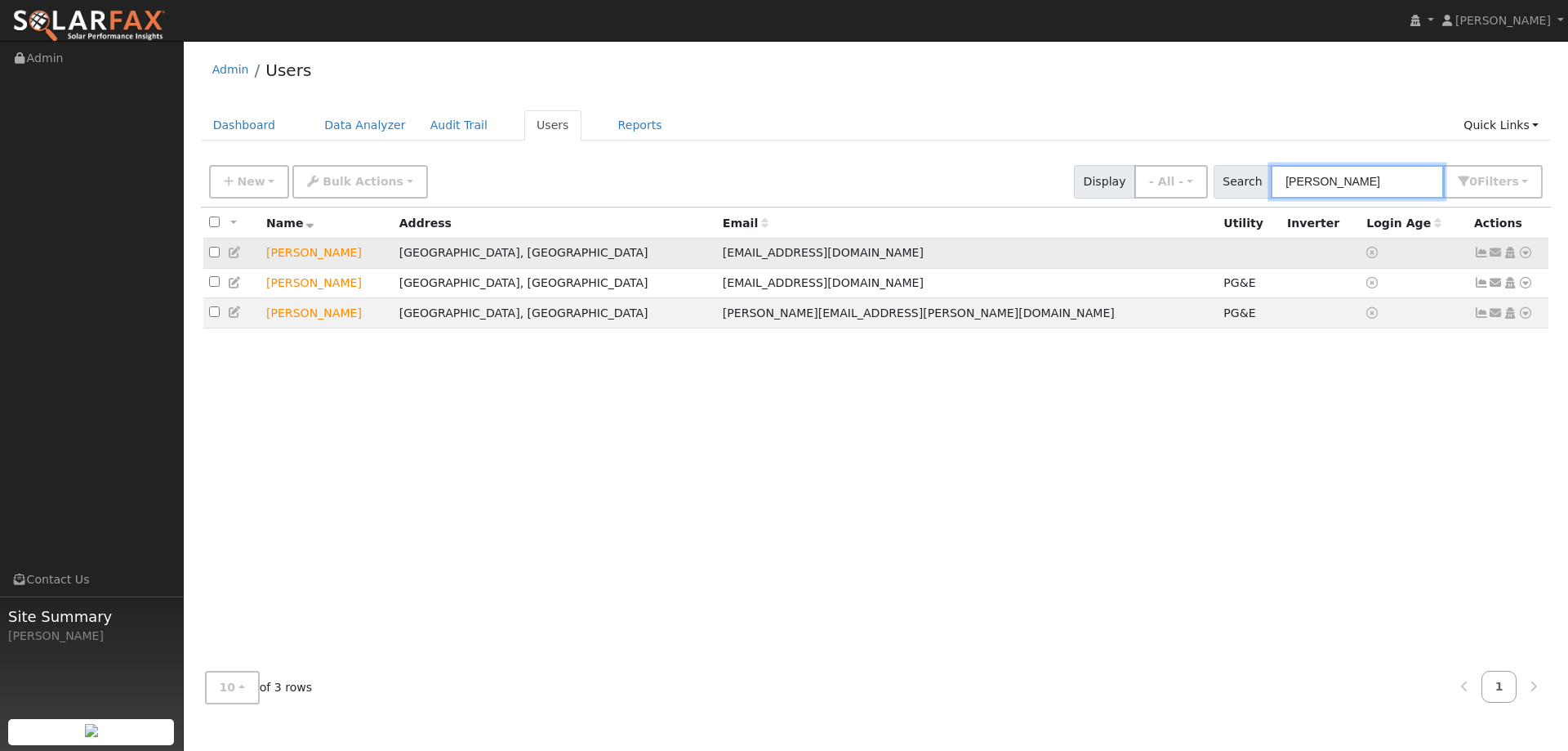
type input "Vincent"
click at [1531, 251] on icon at bounding box center [1526, 252] width 15 height 11
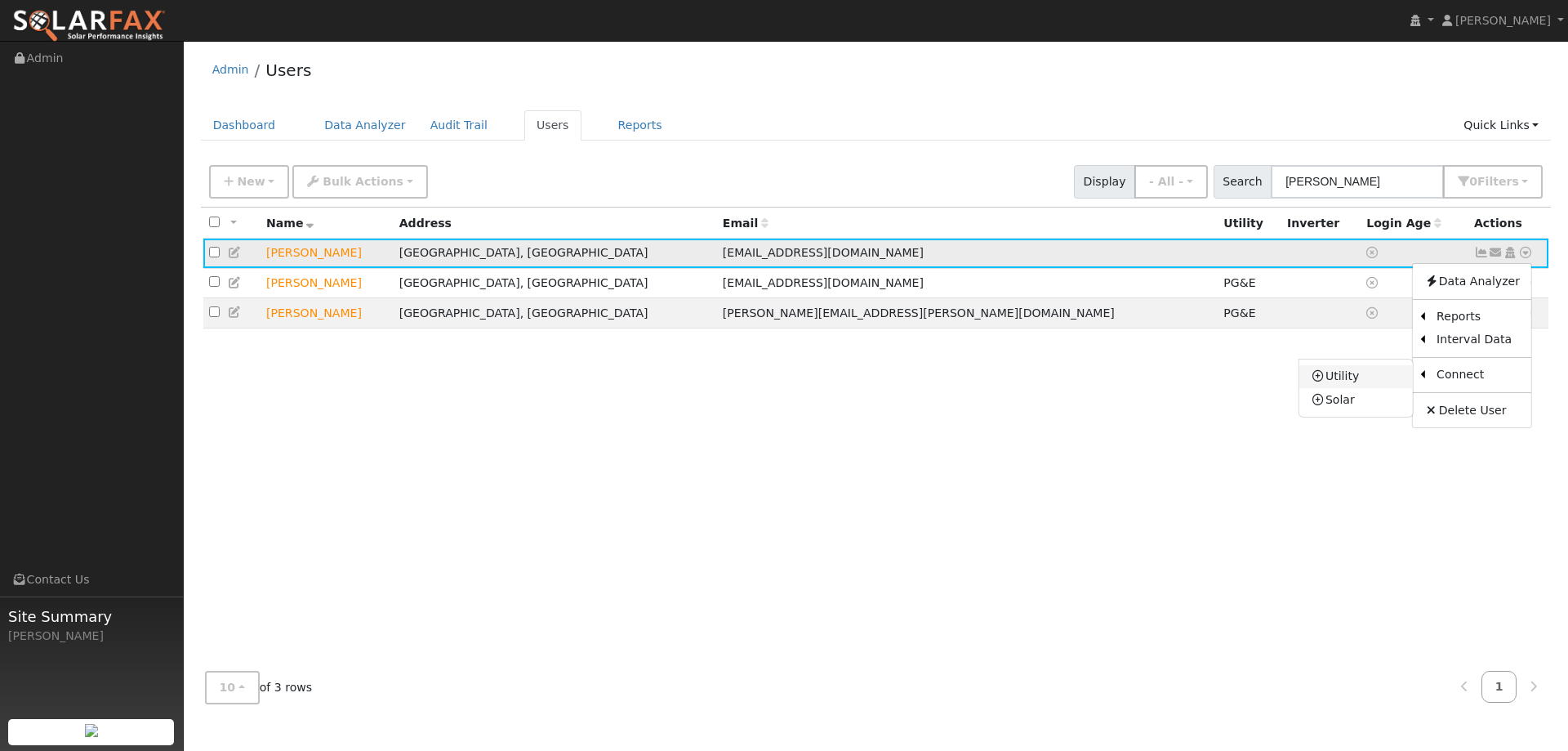
click at [1380, 379] on link "Utility" at bounding box center [1356, 376] width 113 height 23
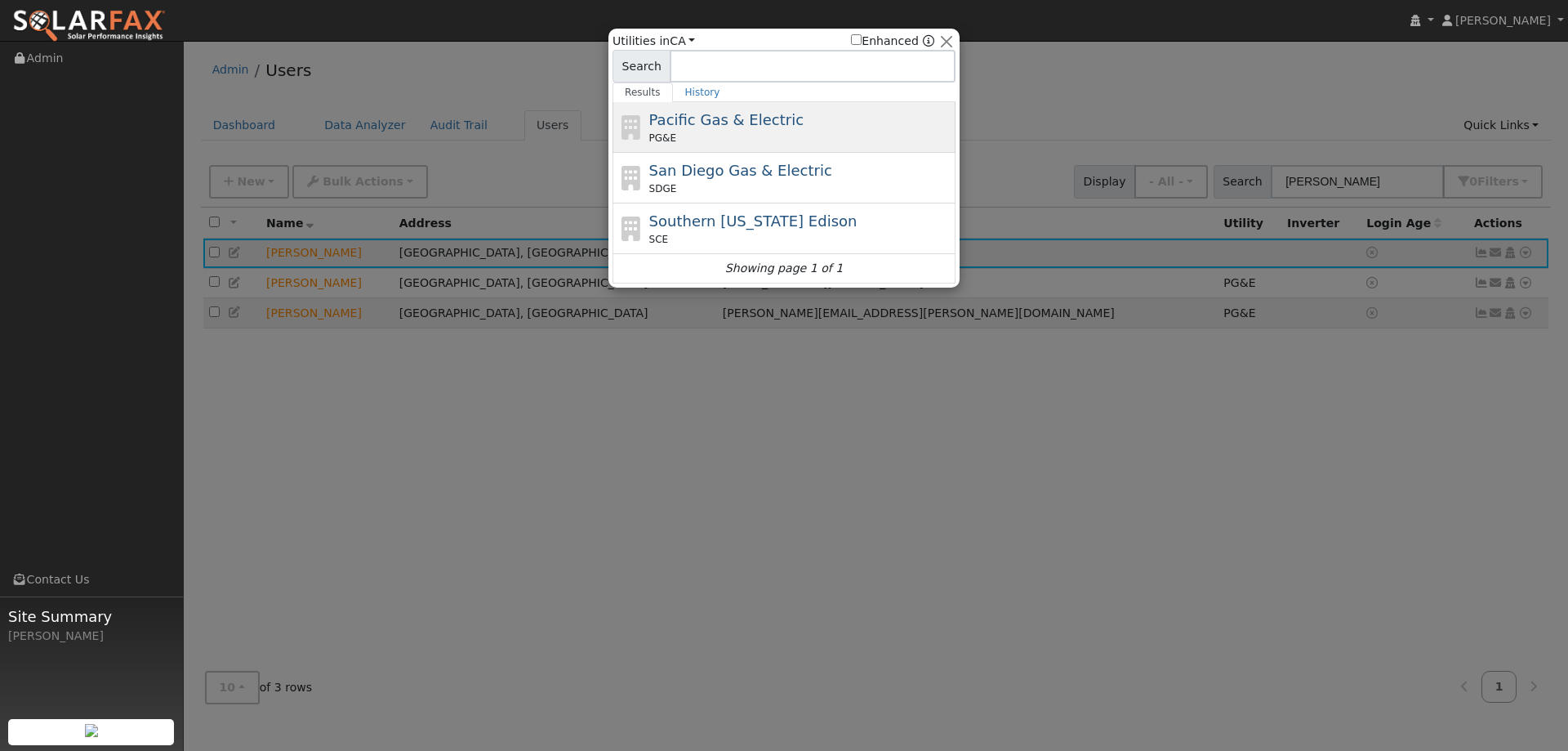
click at [653, 118] on span "Pacific Gas & Electric" at bounding box center [726, 120] width 154 height 17
